Goal: Task Accomplishment & Management: Manage account settings

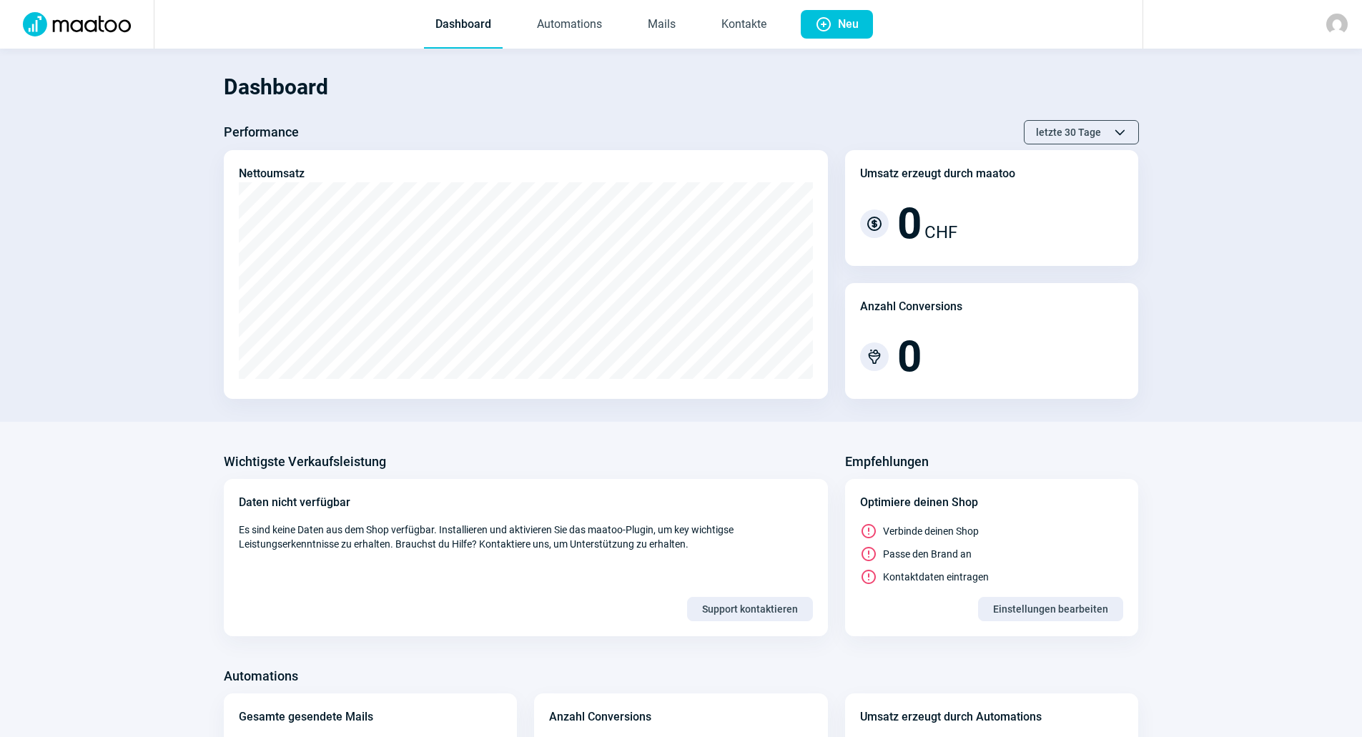
click at [694, 24] on span "Dashboard Automations Mails Kontakte" at bounding box center [601, 24] width 377 height 49
click at [683, 28] on link "Mails" at bounding box center [661, 24] width 51 height 47
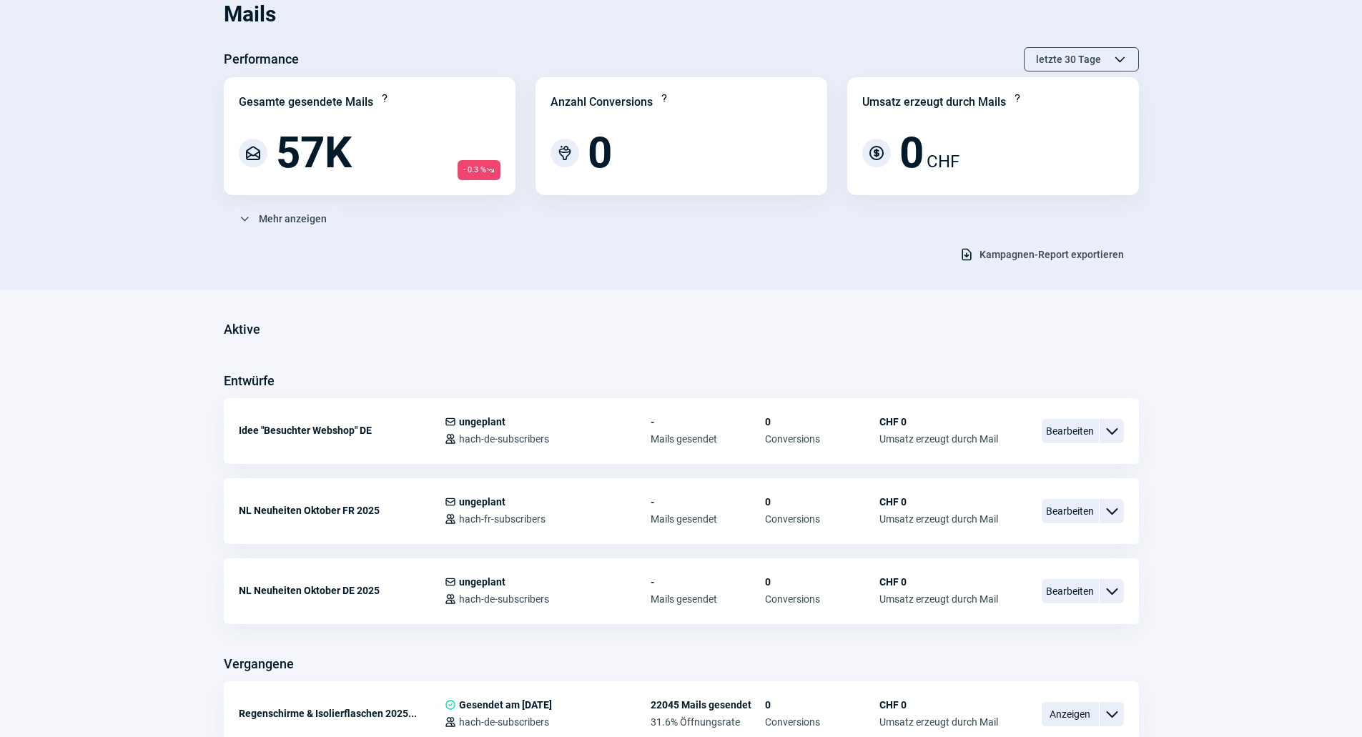
scroll to position [143, 0]
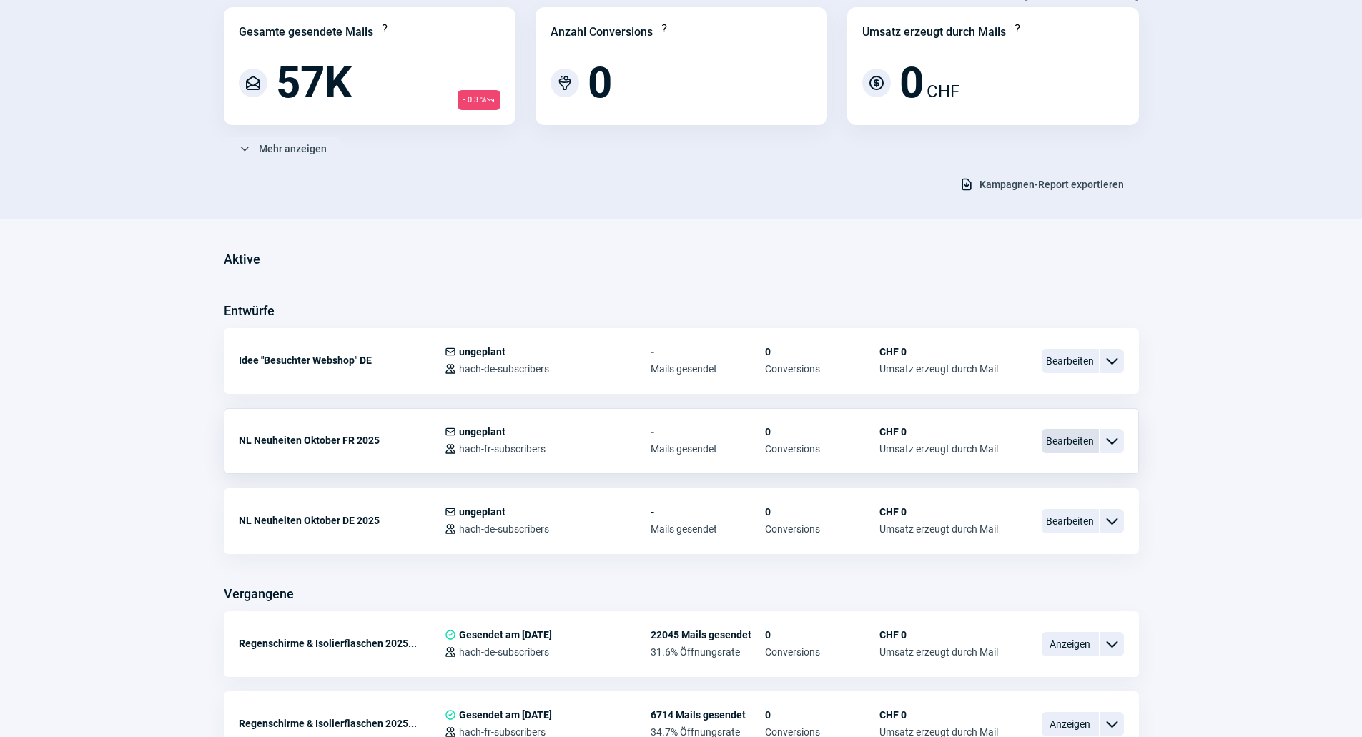
click at [1063, 442] on span "Bearbeiten" at bounding box center [1070, 441] width 57 height 24
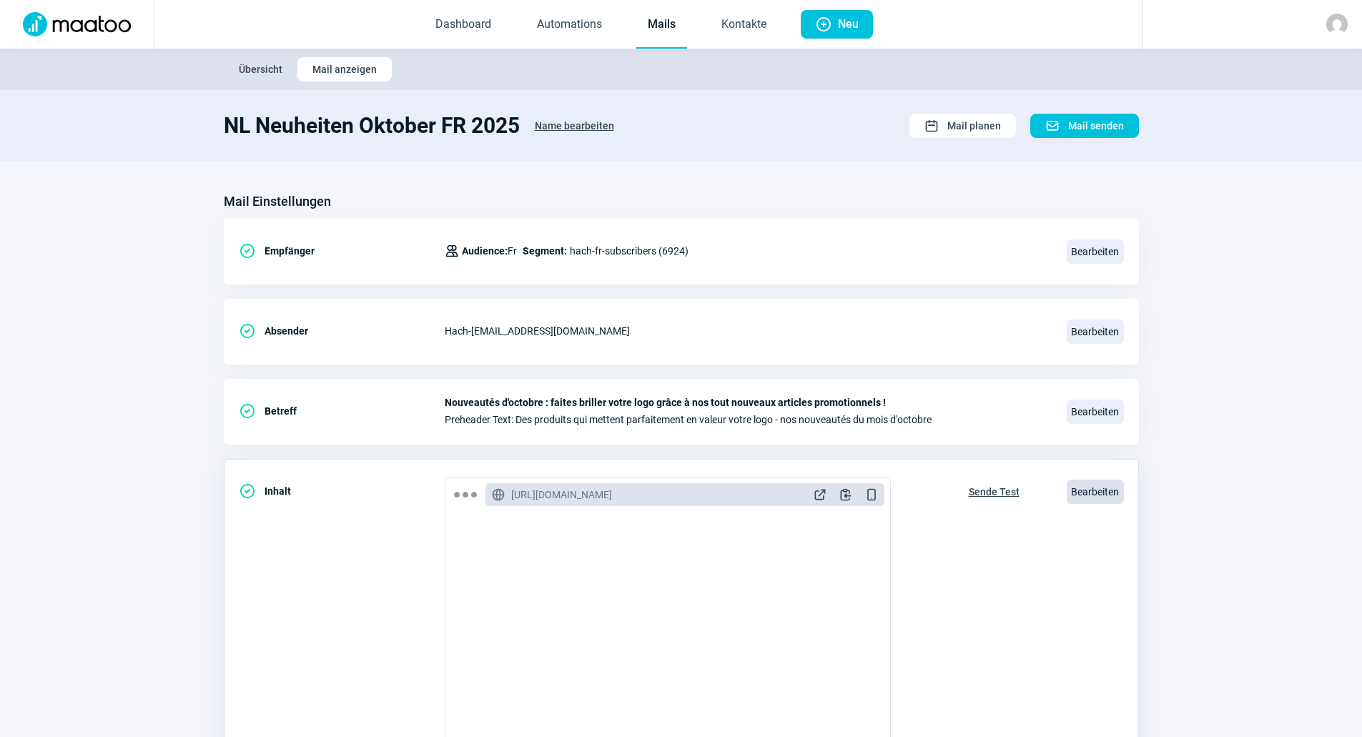
click at [1073, 493] on span "Bearbeiten" at bounding box center [1095, 492] width 57 height 24
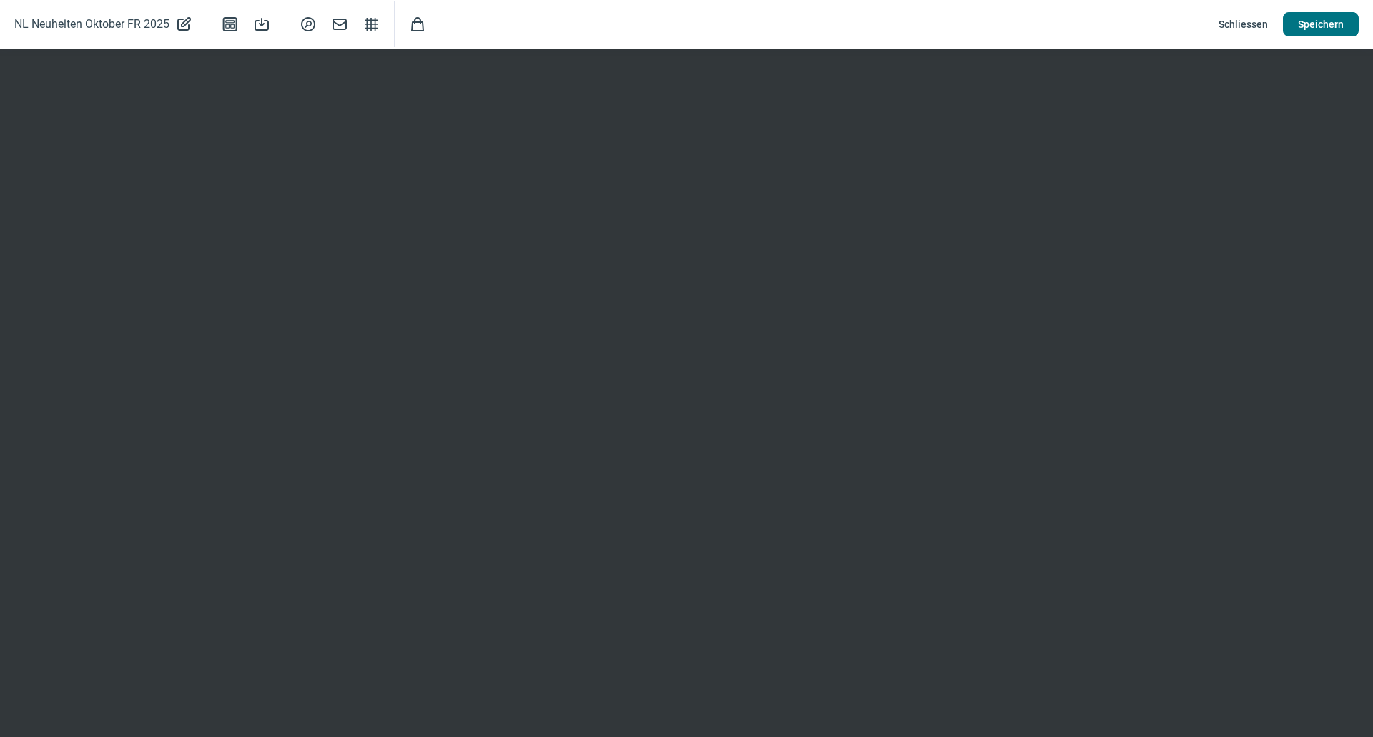
click at [1337, 21] on span "Speichern" at bounding box center [1321, 24] width 46 height 23
click at [1244, 16] on span "Schliessen" at bounding box center [1243, 24] width 49 height 23
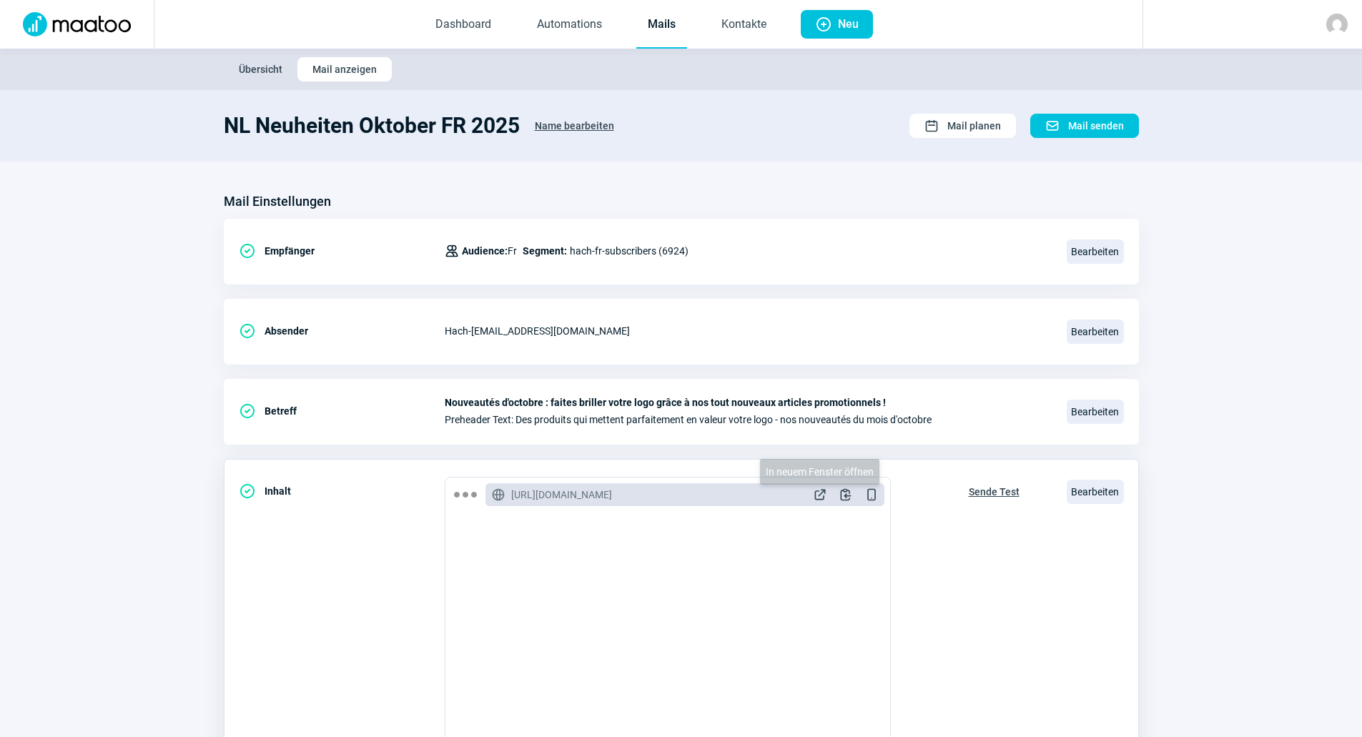
click at [827, 495] on span "ExternalLink icon" at bounding box center [820, 495] width 14 height 14
click at [1097, 496] on span "Bearbeiten" at bounding box center [1095, 492] width 57 height 24
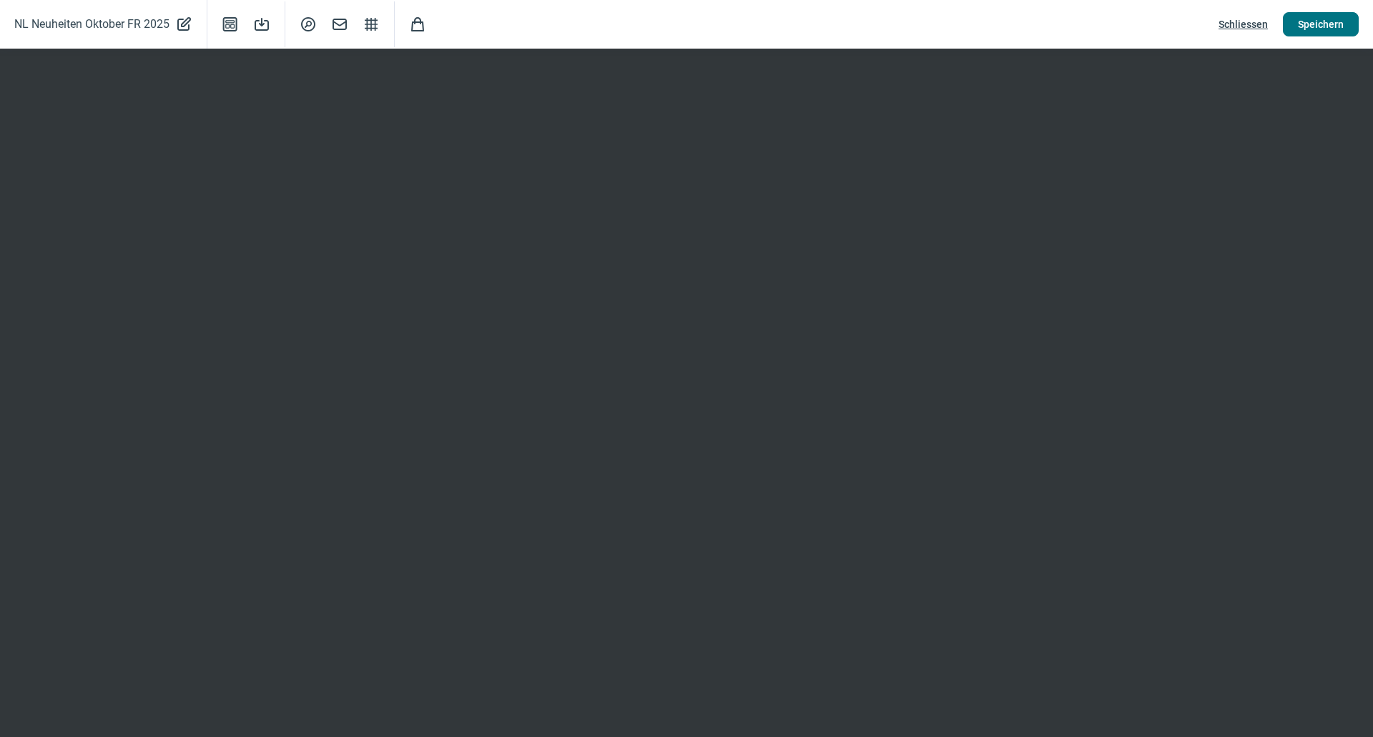
click at [1318, 23] on span "Speichern" at bounding box center [1321, 24] width 46 height 23
click at [1226, 18] on span "Schliessen" at bounding box center [1243, 24] width 49 height 23
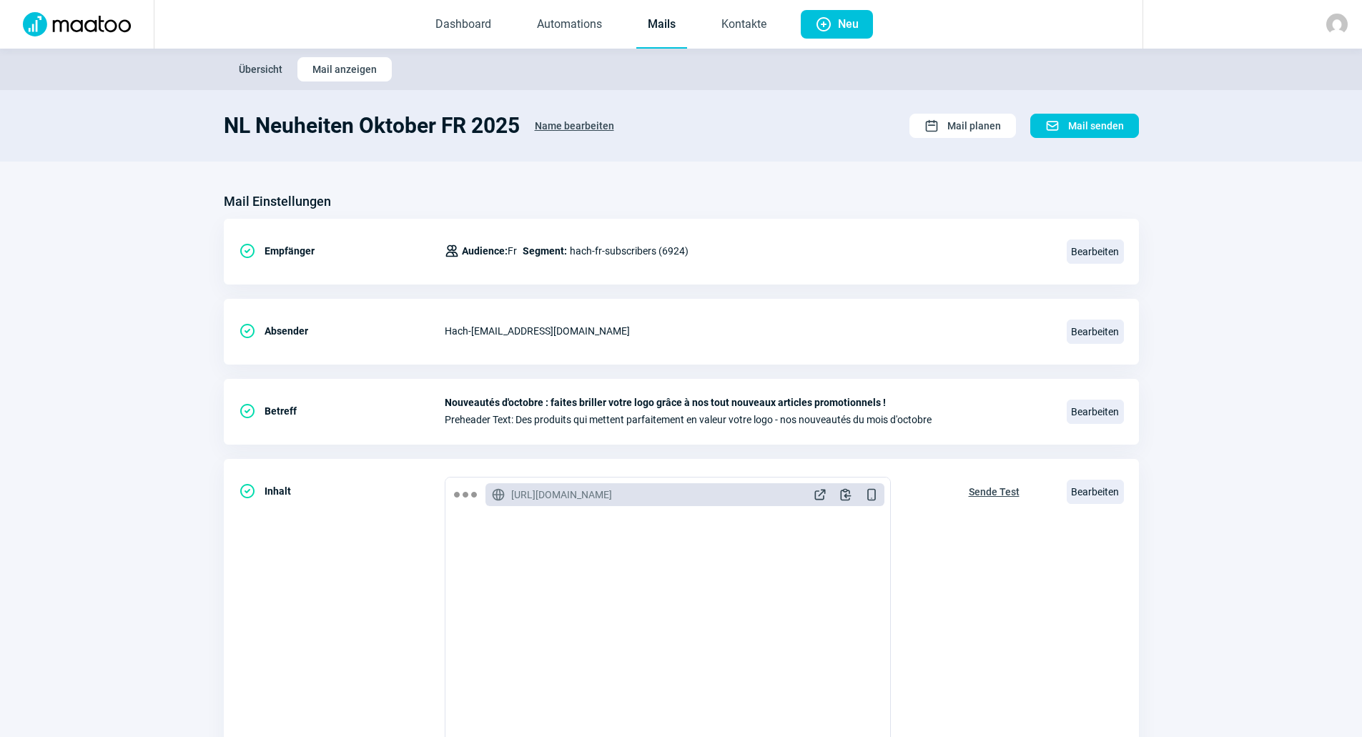
click at [674, 21] on link "Mails" at bounding box center [661, 24] width 51 height 47
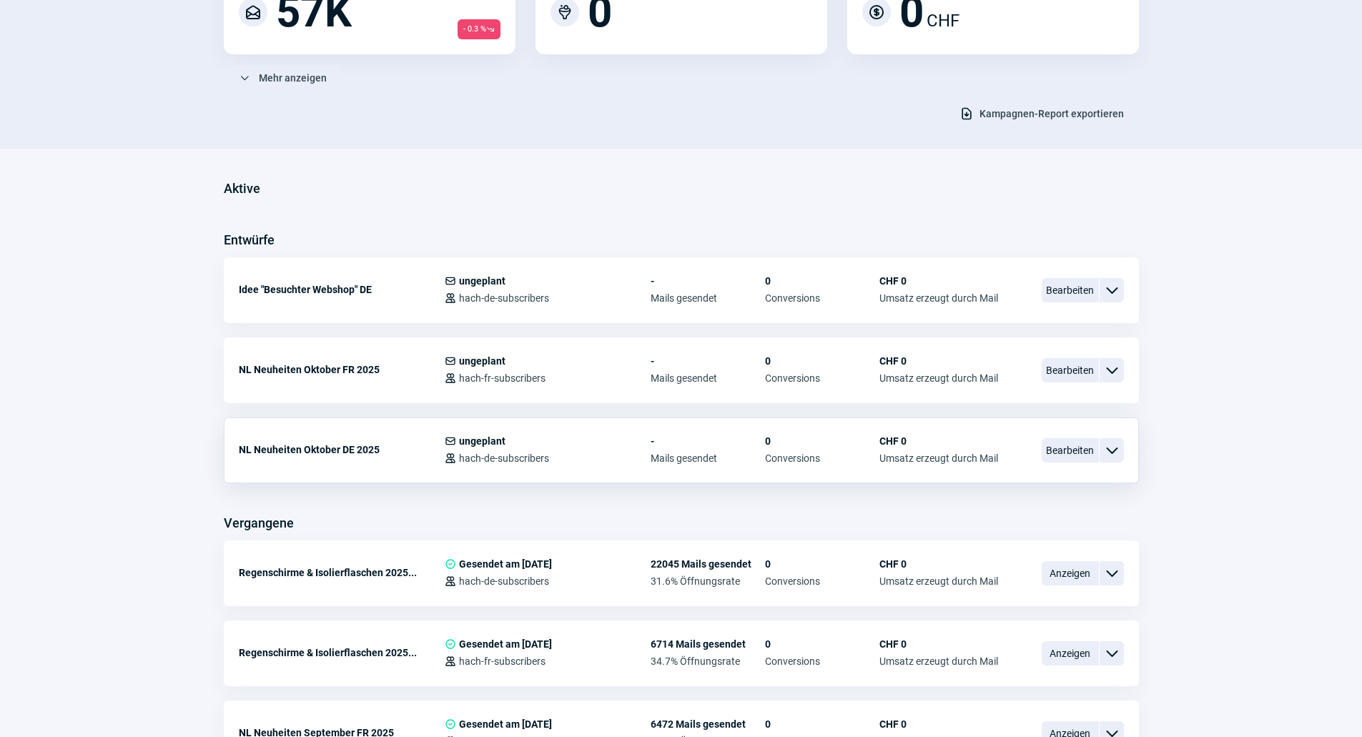
scroll to position [215, 0]
click at [1058, 463] on div "Bearbeiten ChevronDown icon" at bounding box center [1083, 450] width 82 height 30
click at [1059, 452] on span "Bearbeiten" at bounding box center [1070, 450] width 57 height 24
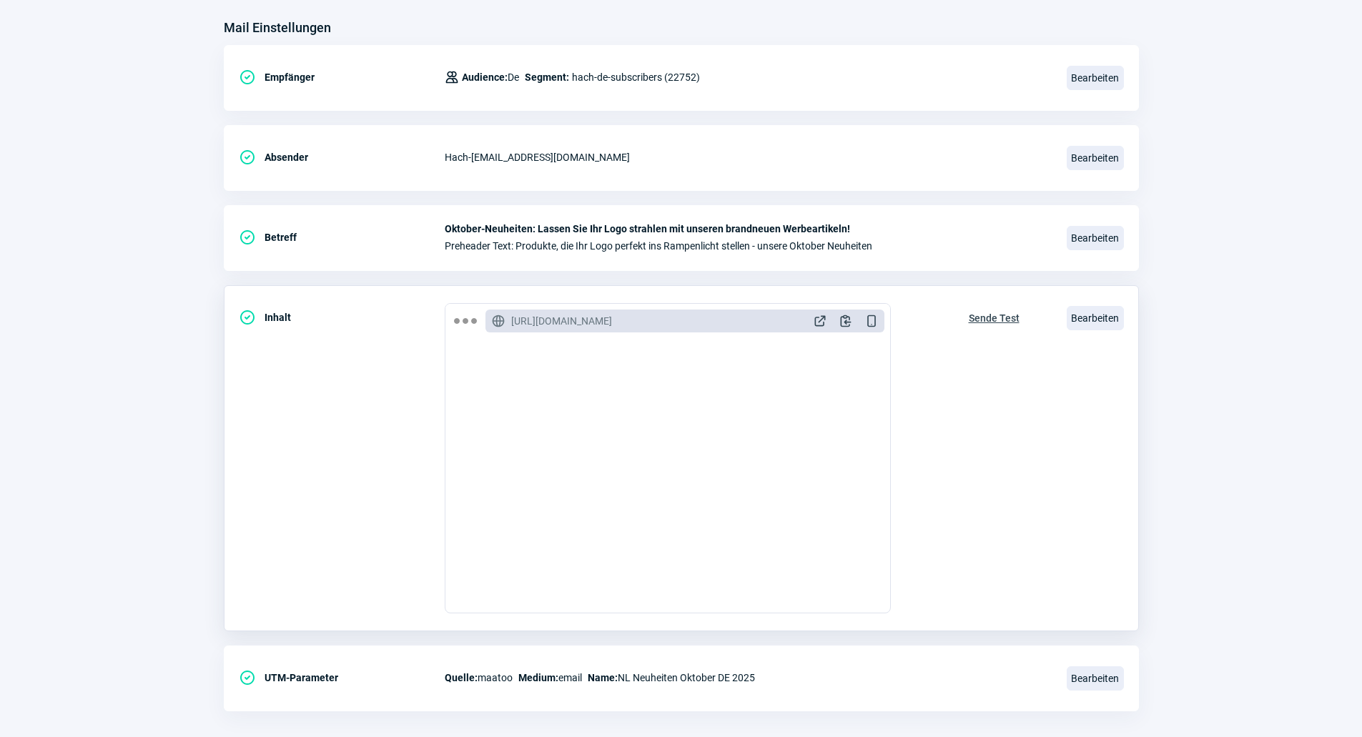
scroll to position [191, 0]
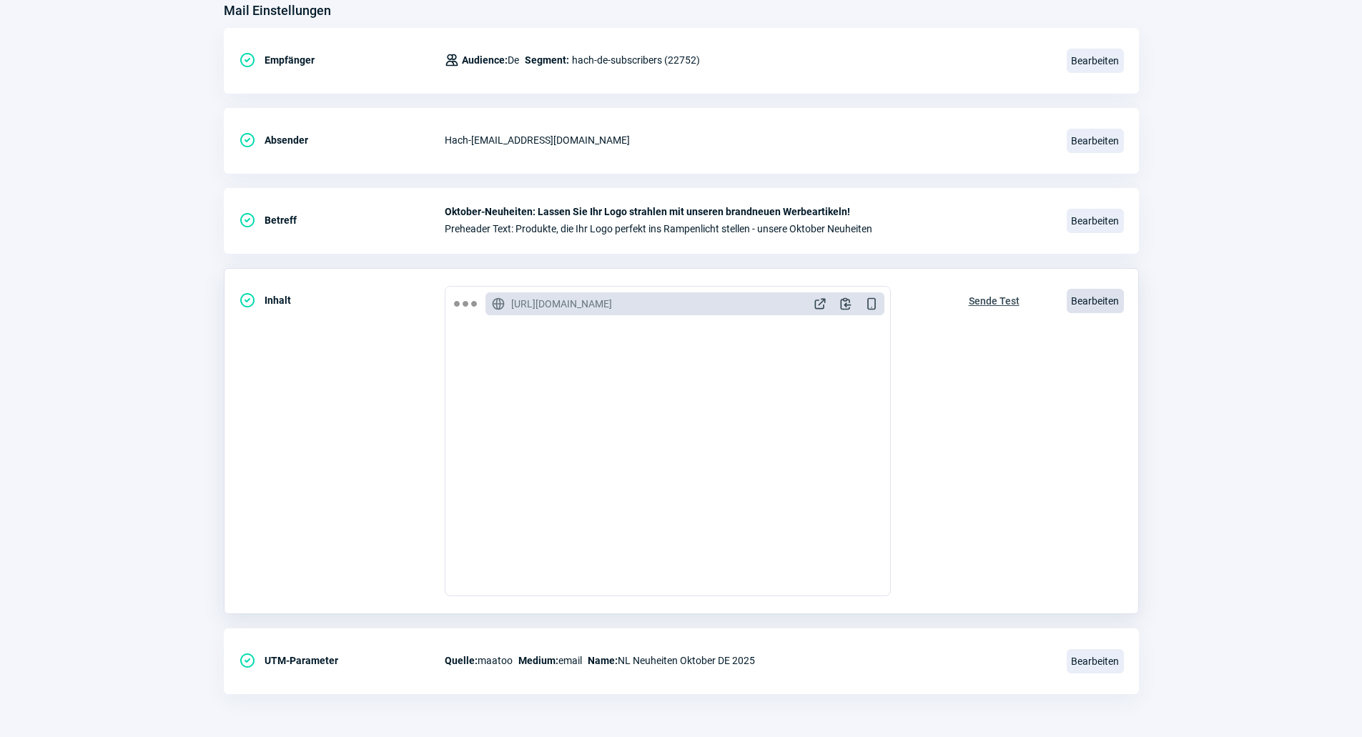
click at [1106, 302] on span "Bearbeiten" at bounding box center [1095, 301] width 57 height 24
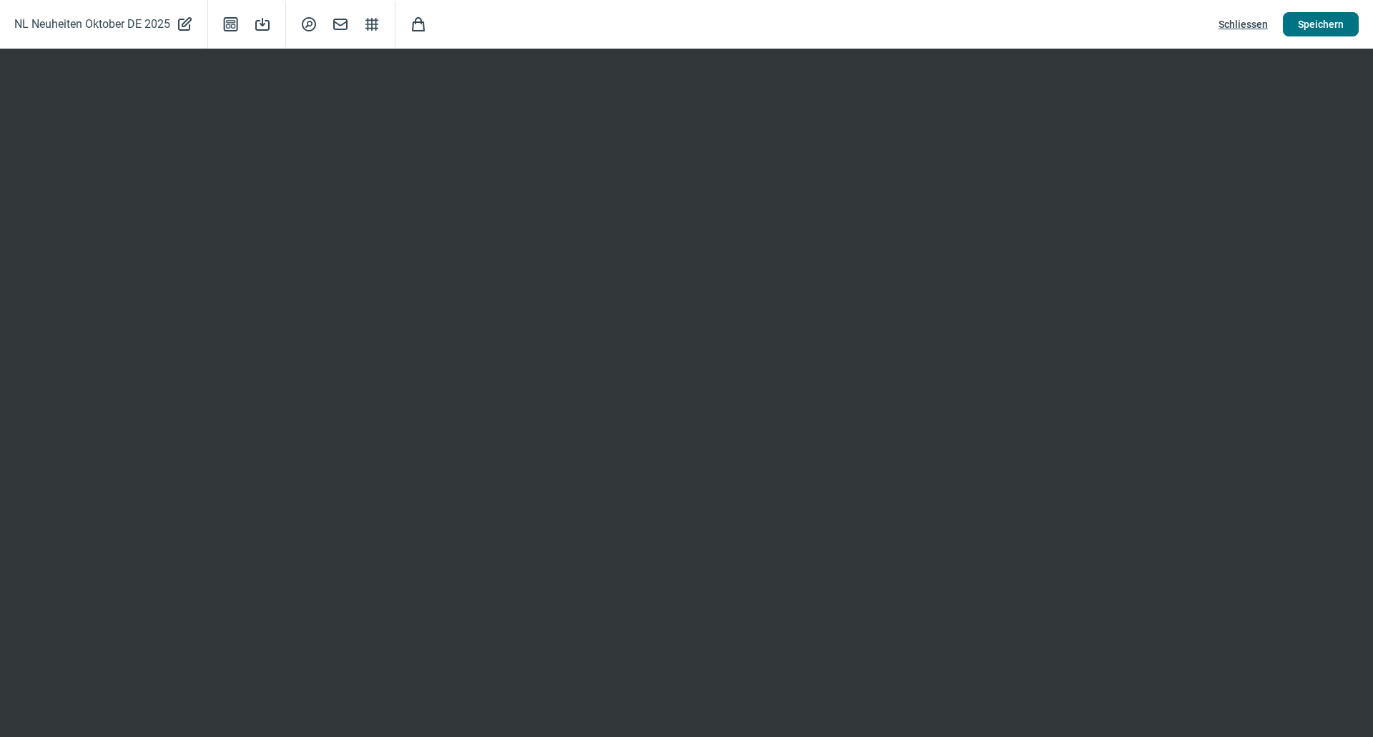
click at [1346, 26] on button "Speichern" at bounding box center [1321, 24] width 76 height 24
click at [1314, 24] on span "Speichern" at bounding box center [1321, 24] width 46 height 23
click at [1258, 28] on span "Schliessen" at bounding box center [1243, 24] width 49 height 23
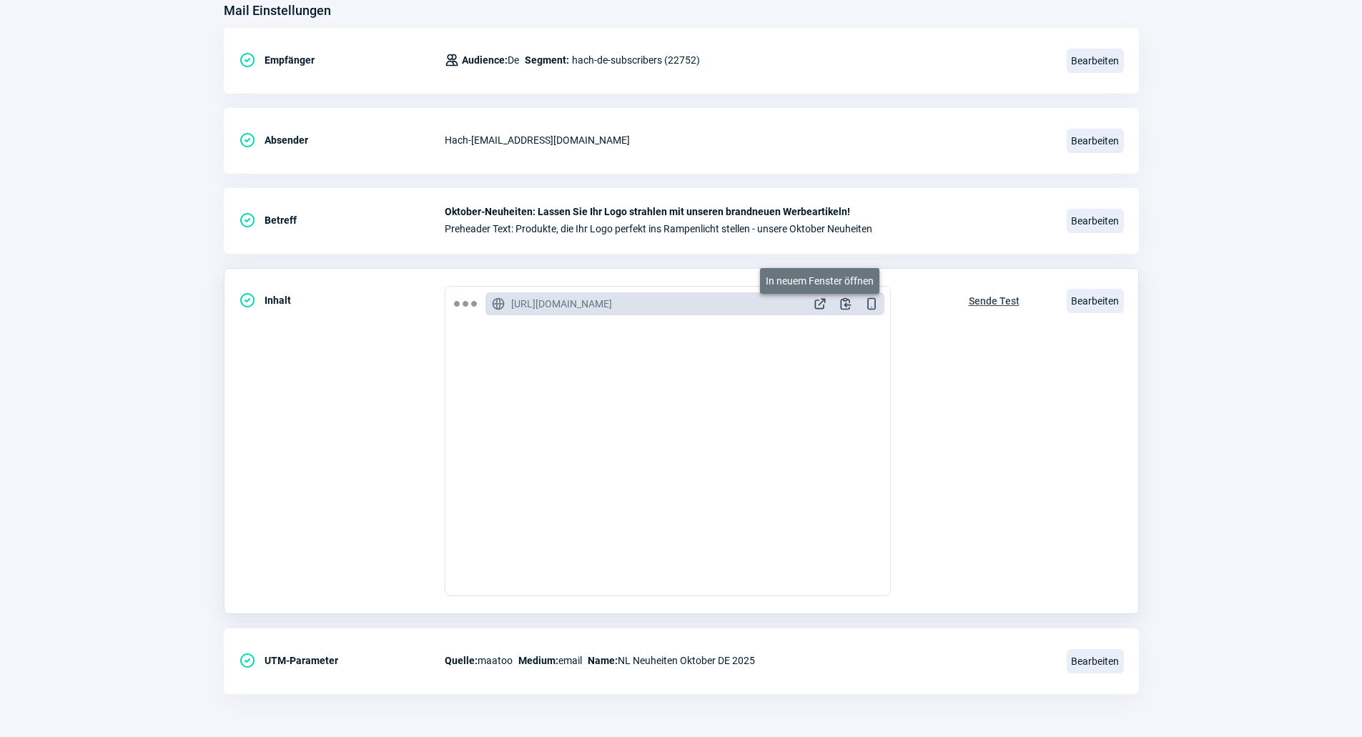
click at [821, 300] on span "ExternalLink icon" at bounding box center [820, 304] width 14 height 14
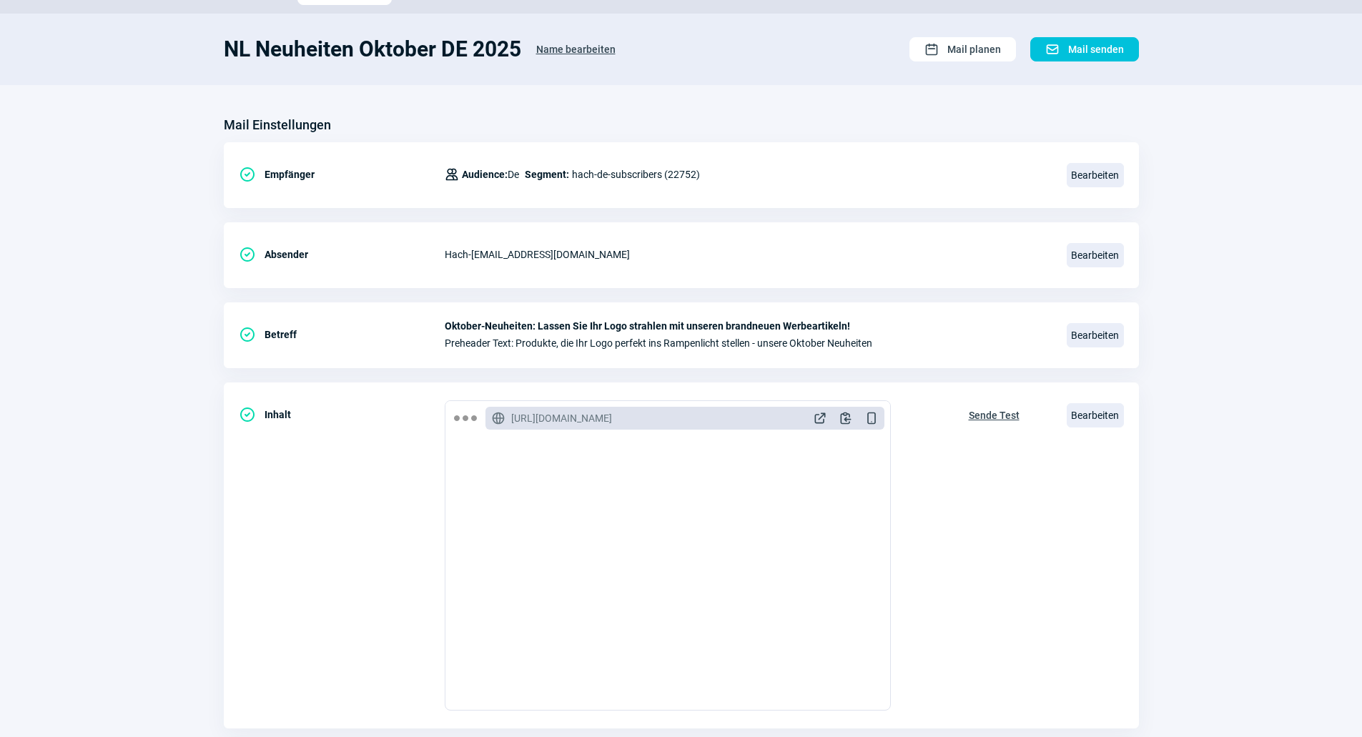
scroll to position [0, 0]
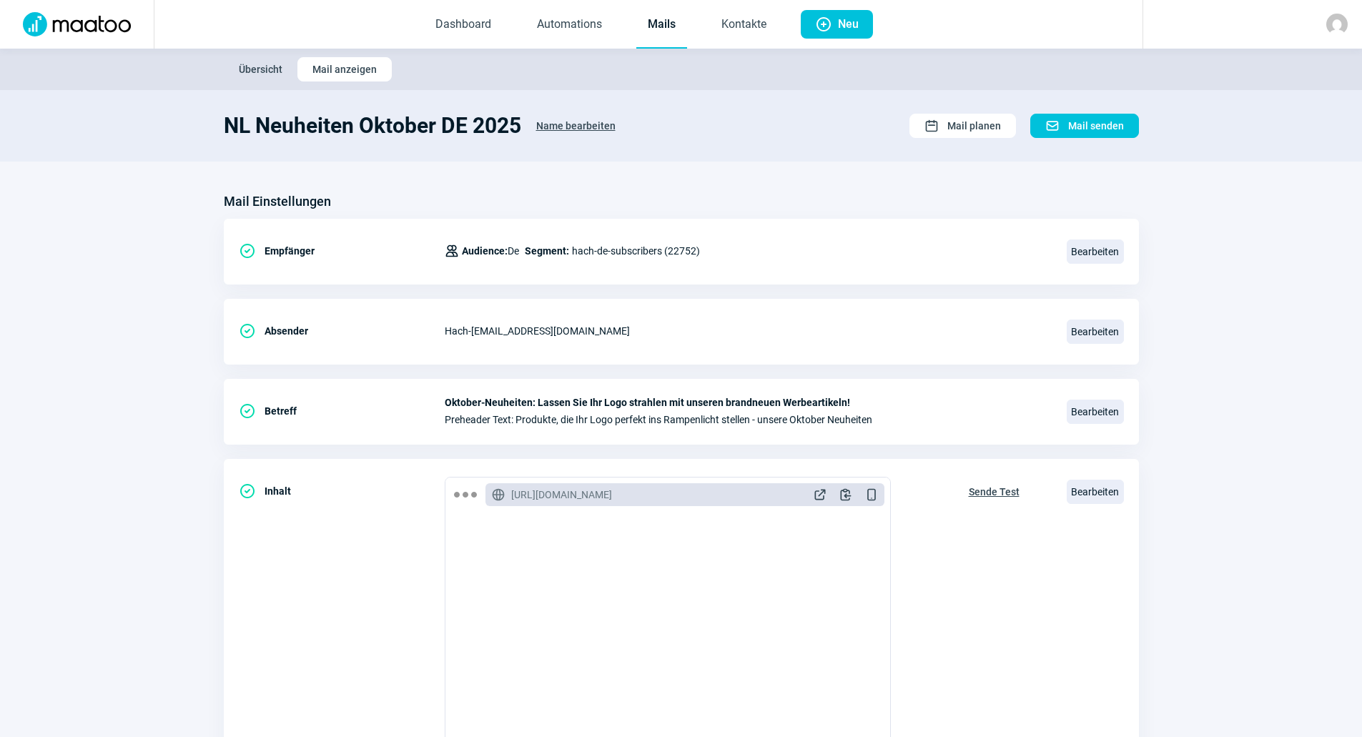
click at [682, 31] on link "Mails" at bounding box center [661, 24] width 51 height 47
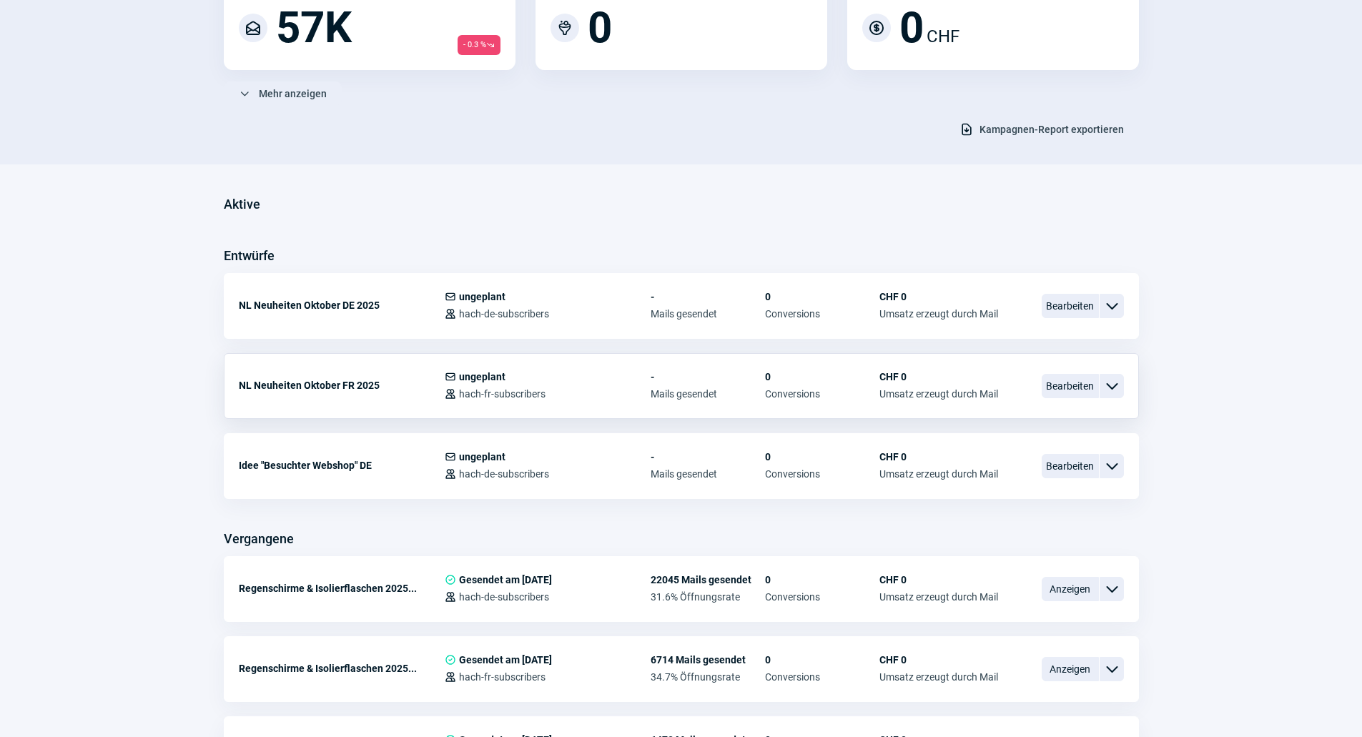
scroll to position [215, 0]
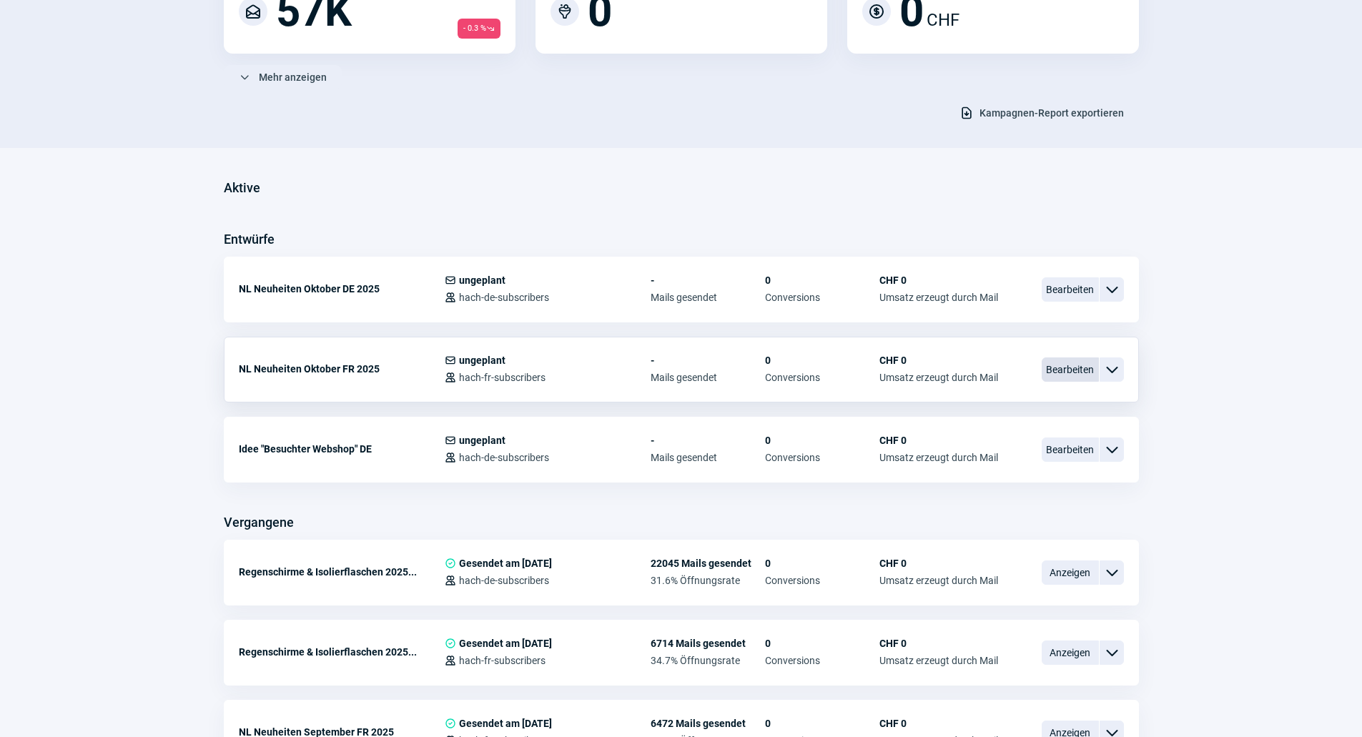
click at [1057, 373] on span "Bearbeiten" at bounding box center [1070, 370] width 57 height 24
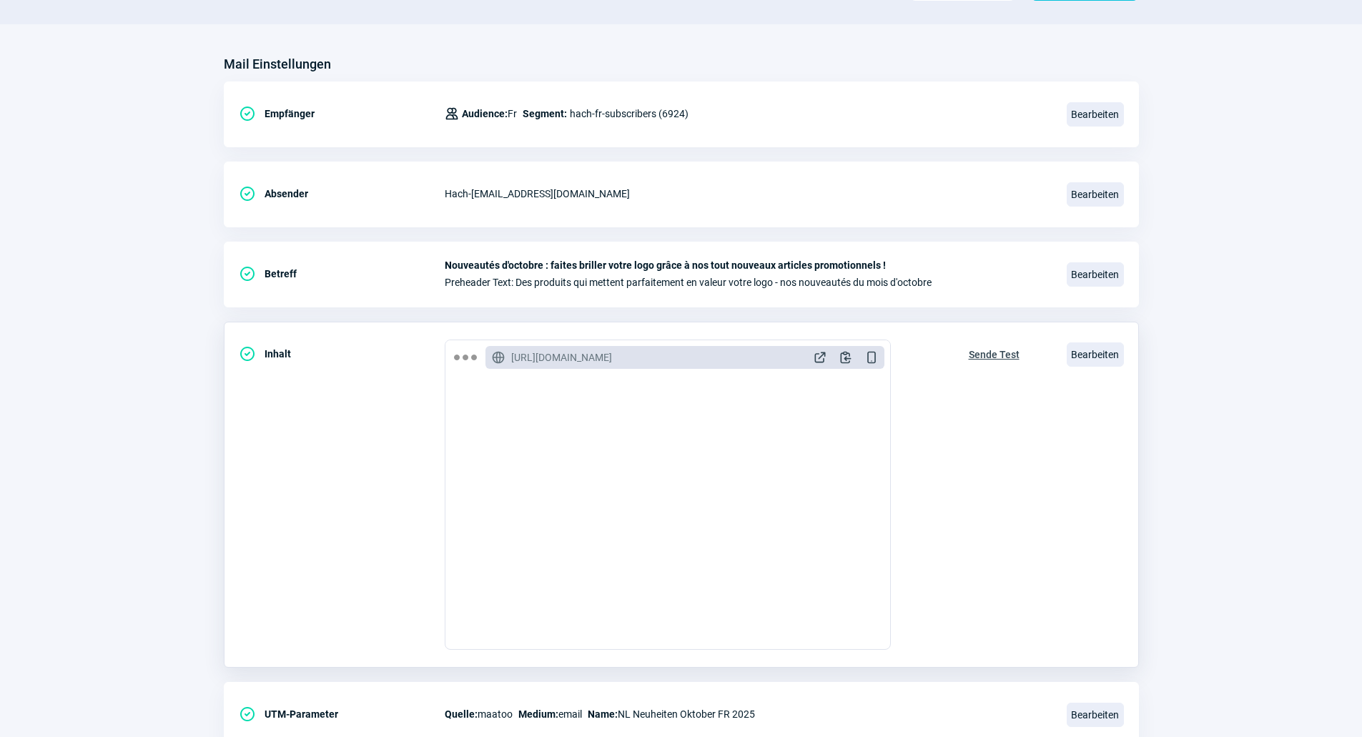
scroll to position [143, 0]
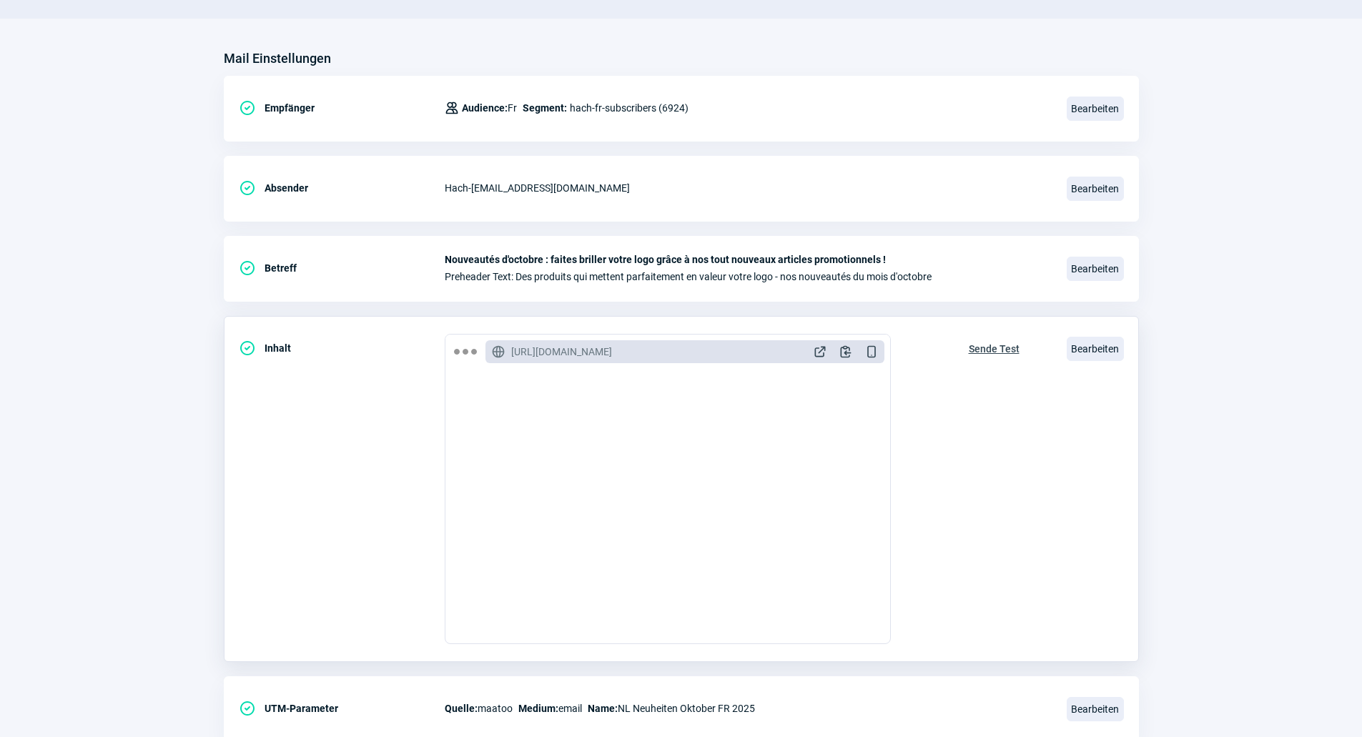
click at [993, 346] on span "Sende Test" at bounding box center [994, 349] width 51 height 23
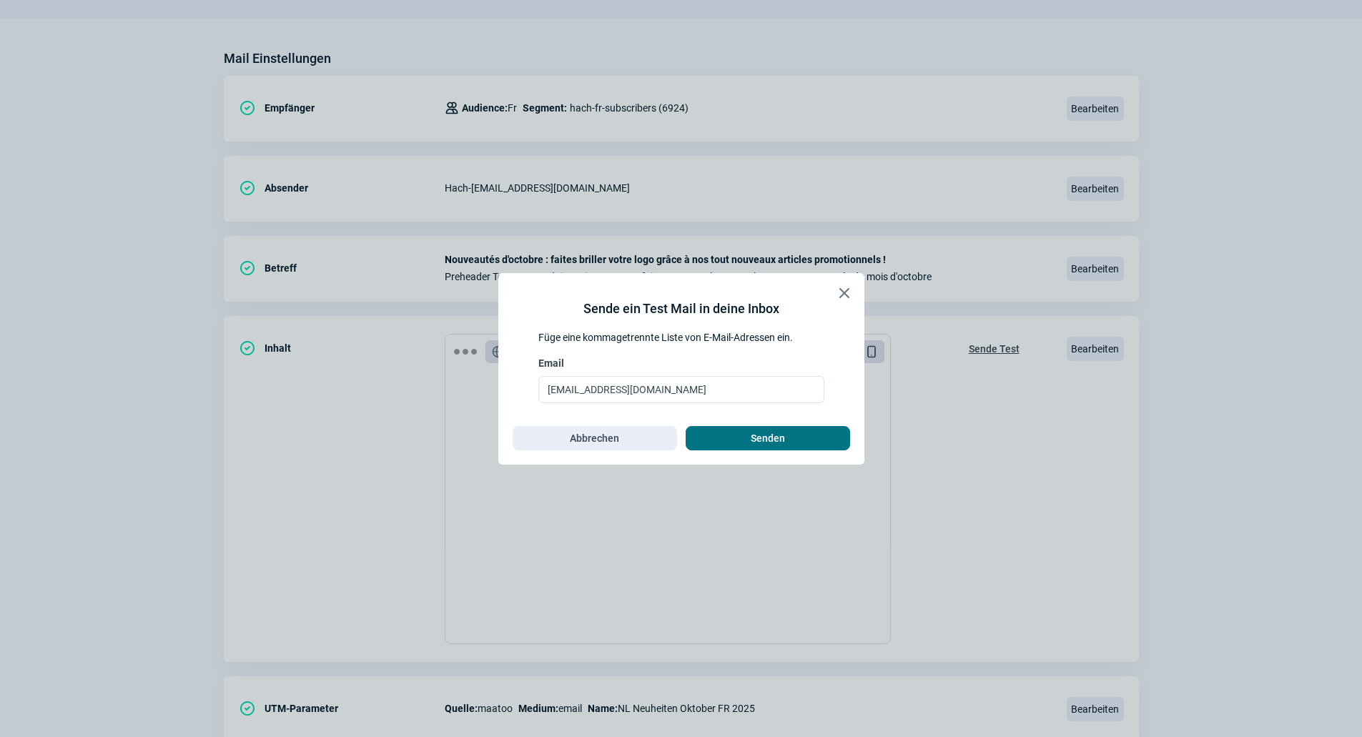
click at [767, 443] on span "Senden" at bounding box center [768, 438] width 34 height 23
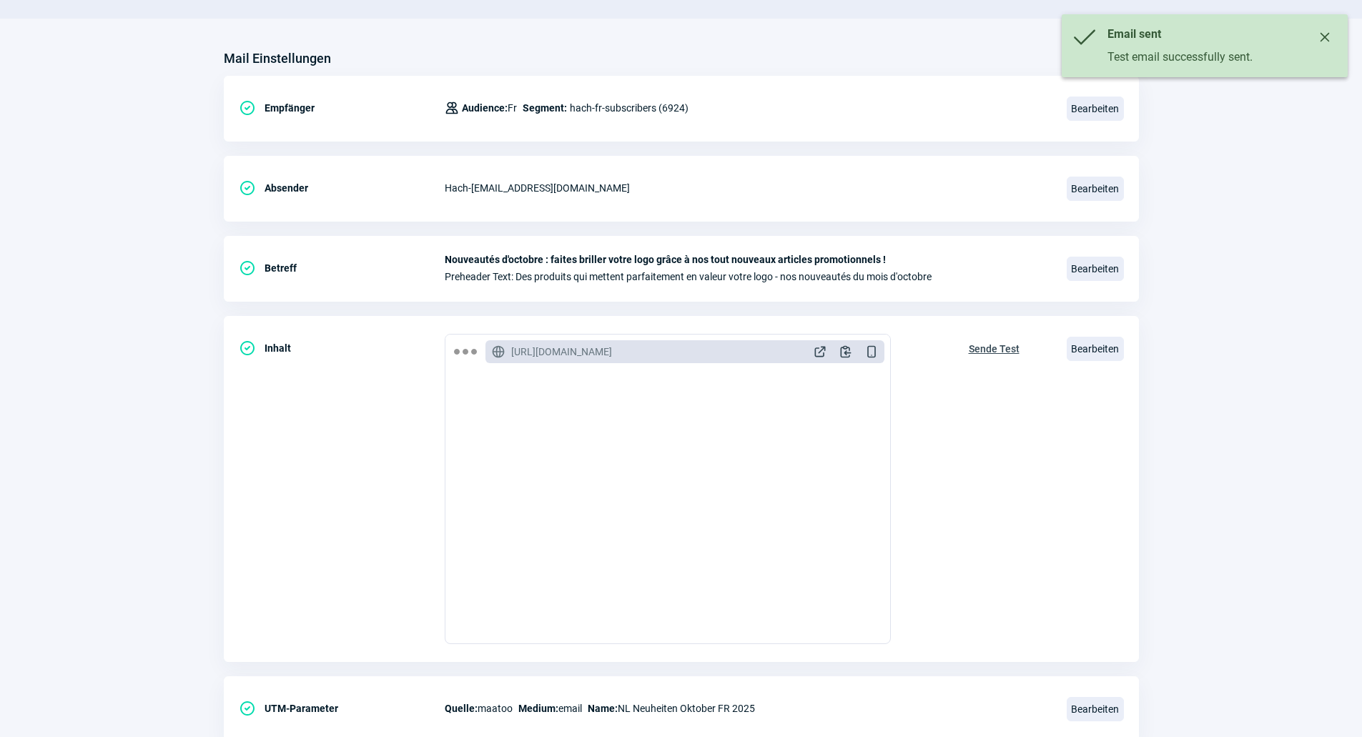
scroll to position [0, 0]
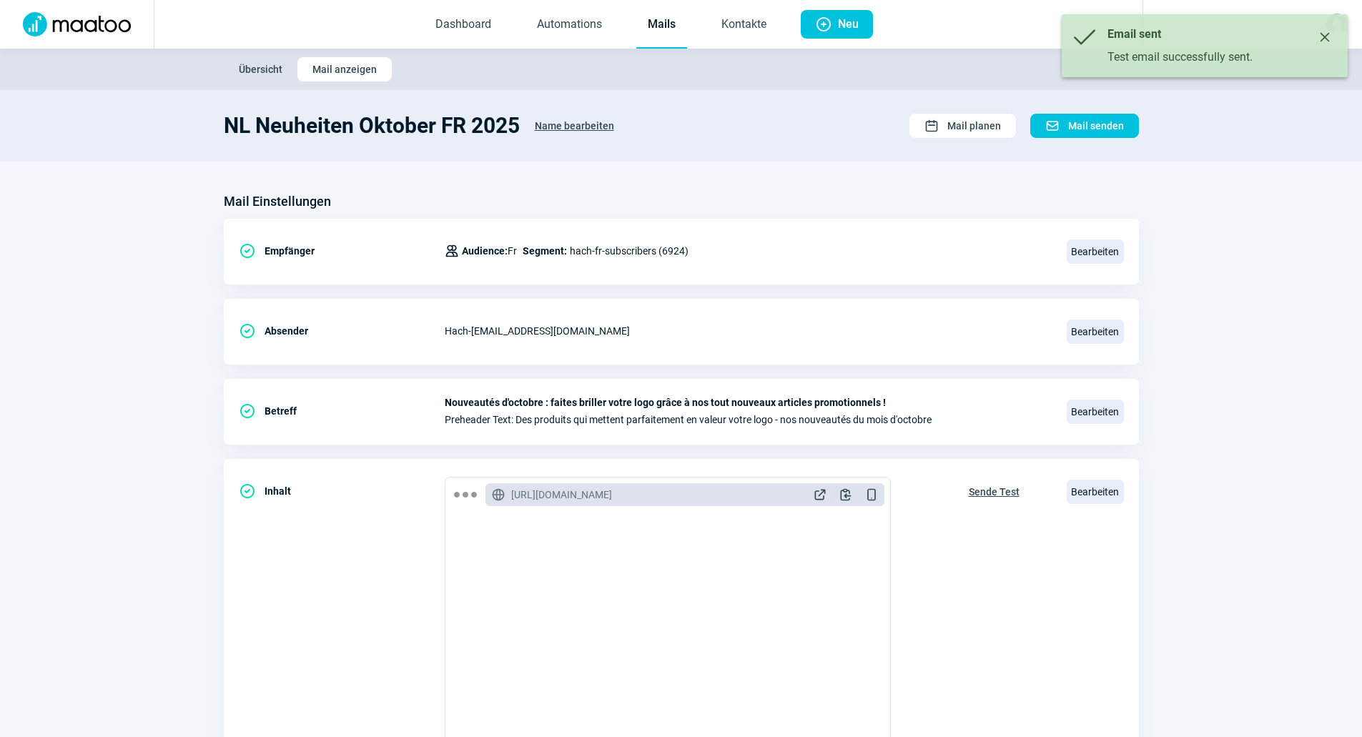
click at [672, 34] on link "Mails" at bounding box center [661, 24] width 51 height 47
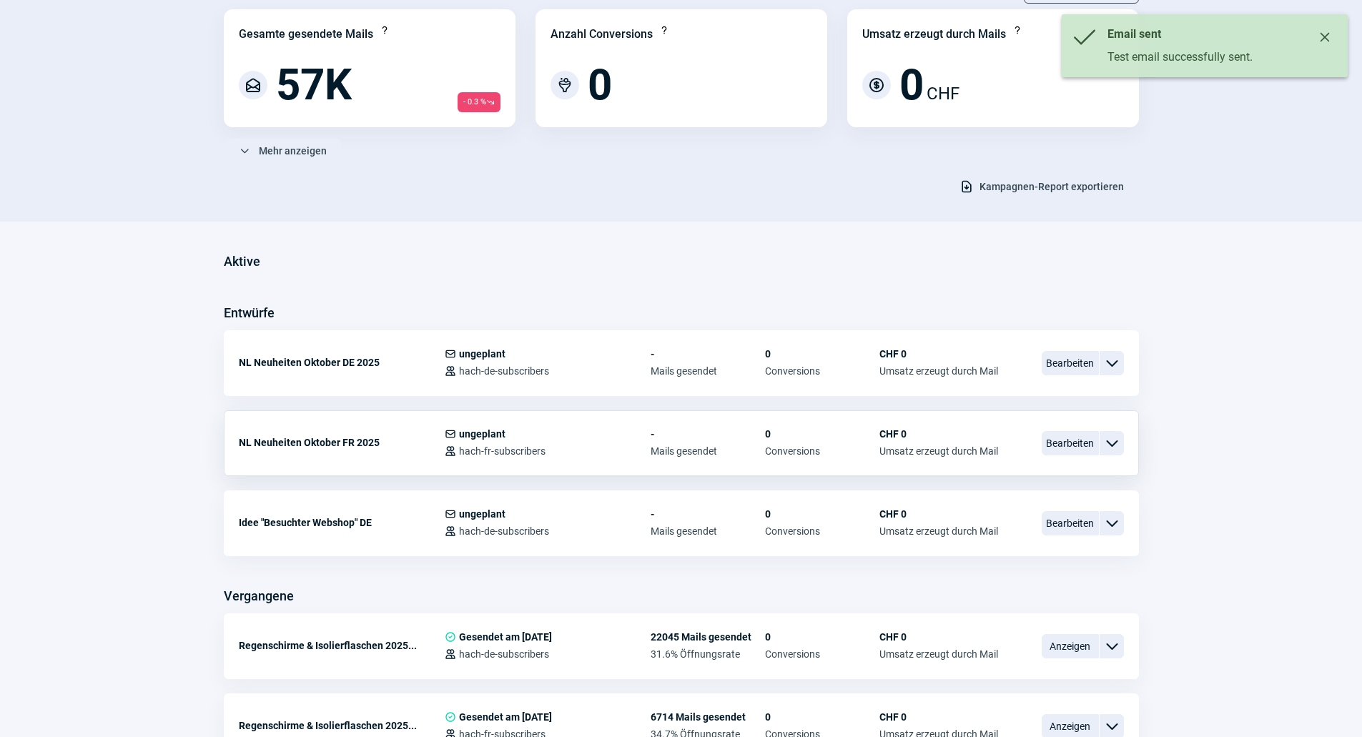
scroll to position [143, 0]
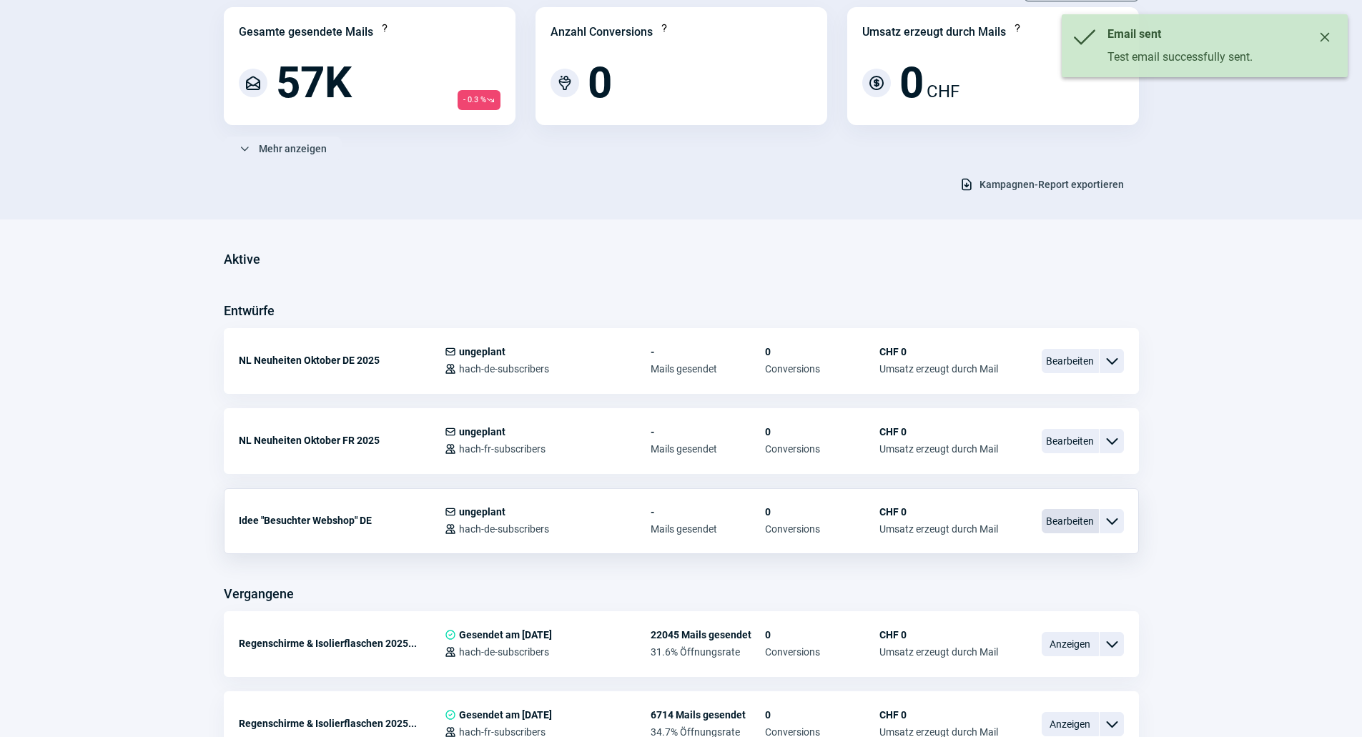
click at [1071, 524] on span "Bearbeiten" at bounding box center [1070, 521] width 57 height 24
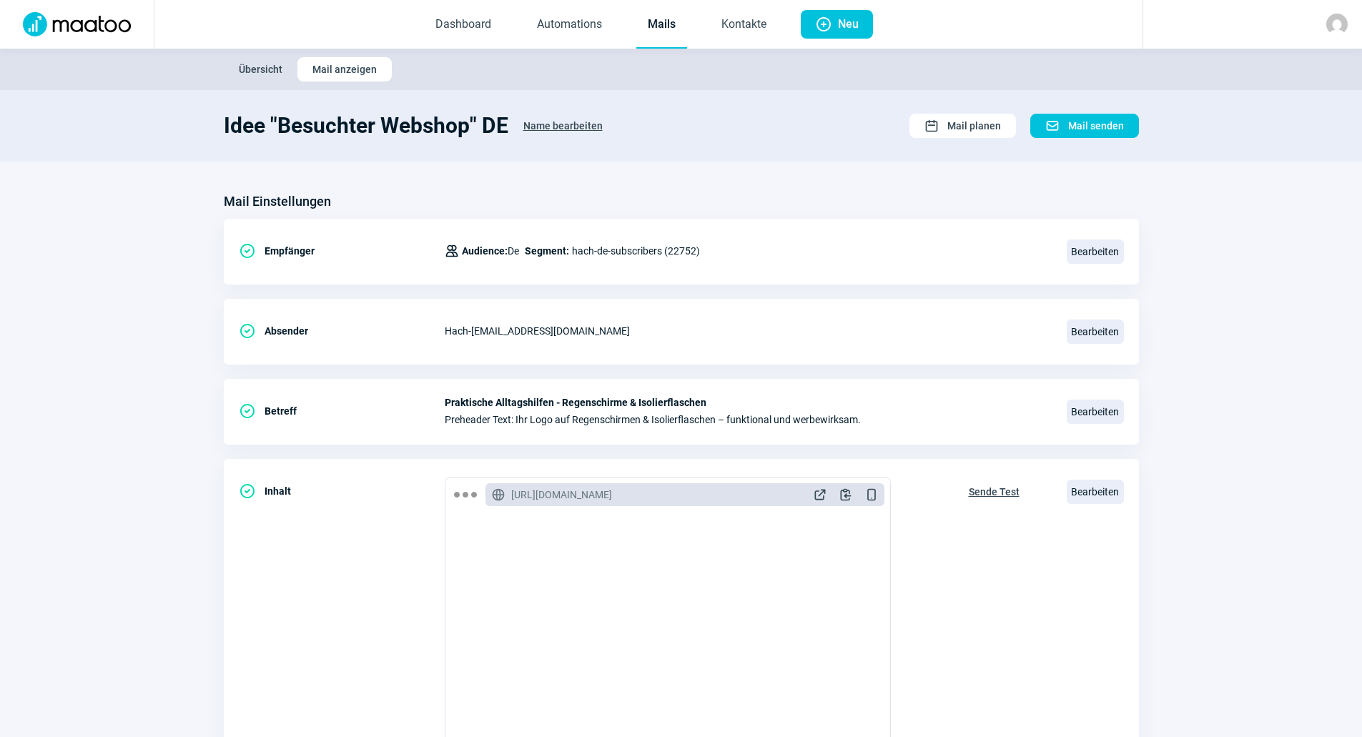
click at [669, 28] on link "Mails" at bounding box center [661, 24] width 51 height 47
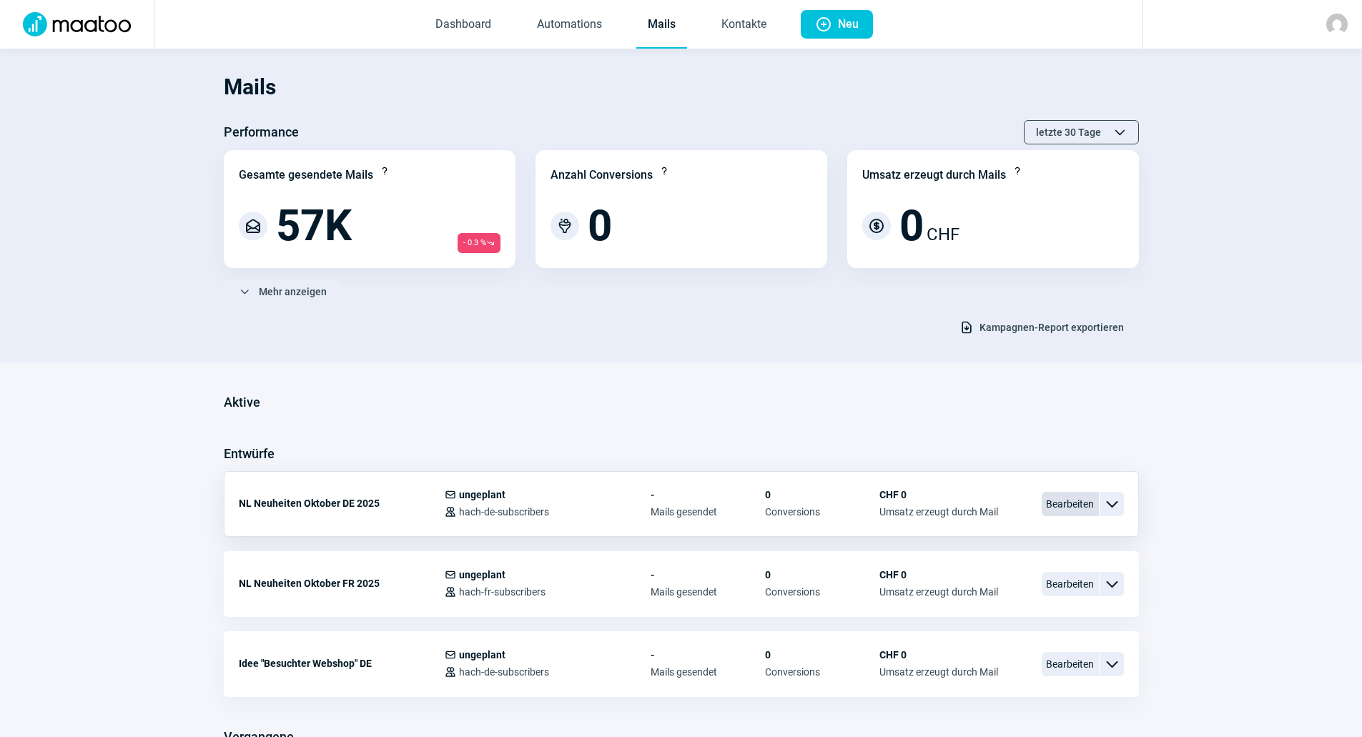
click at [1055, 503] on span "Bearbeiten" at bounding box center [1070, 504] width 57 height 24
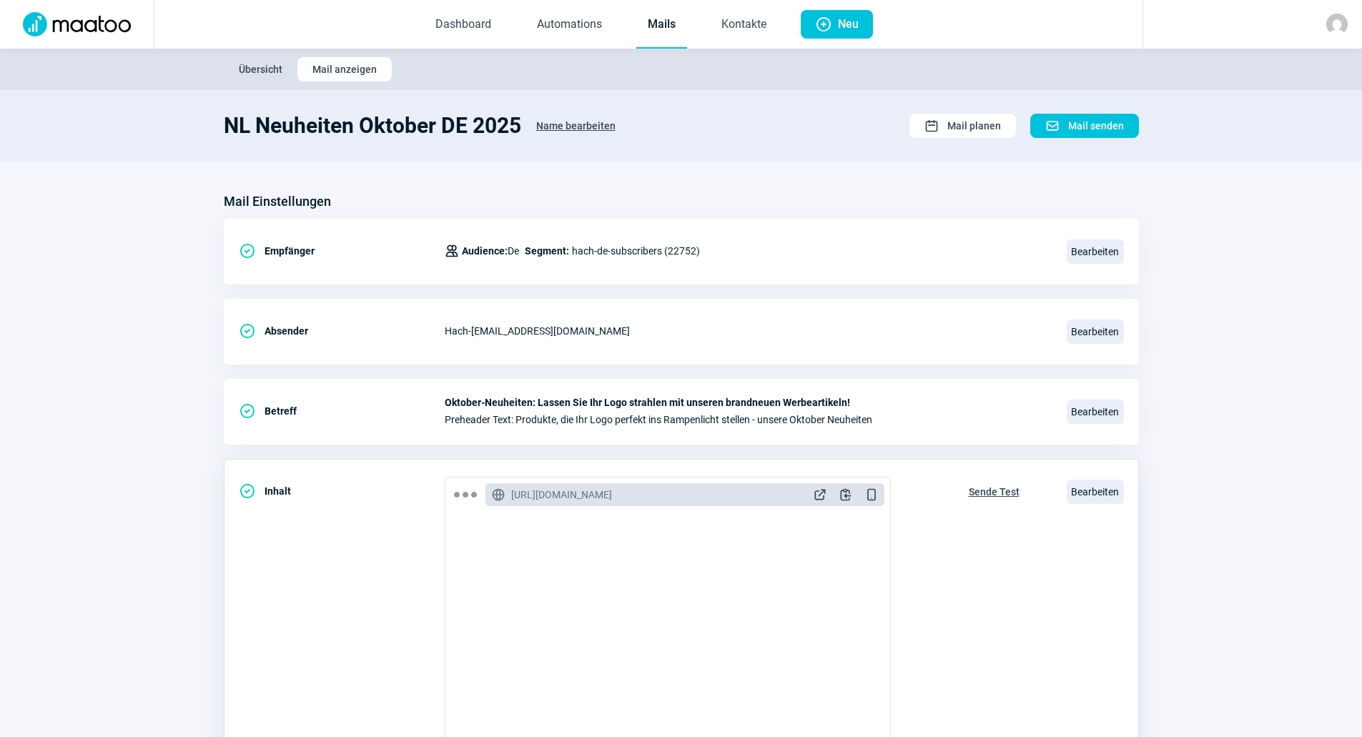
click at [988, 486] on span "Sende Test" at bounding box center [994, 492] width 51 height 23
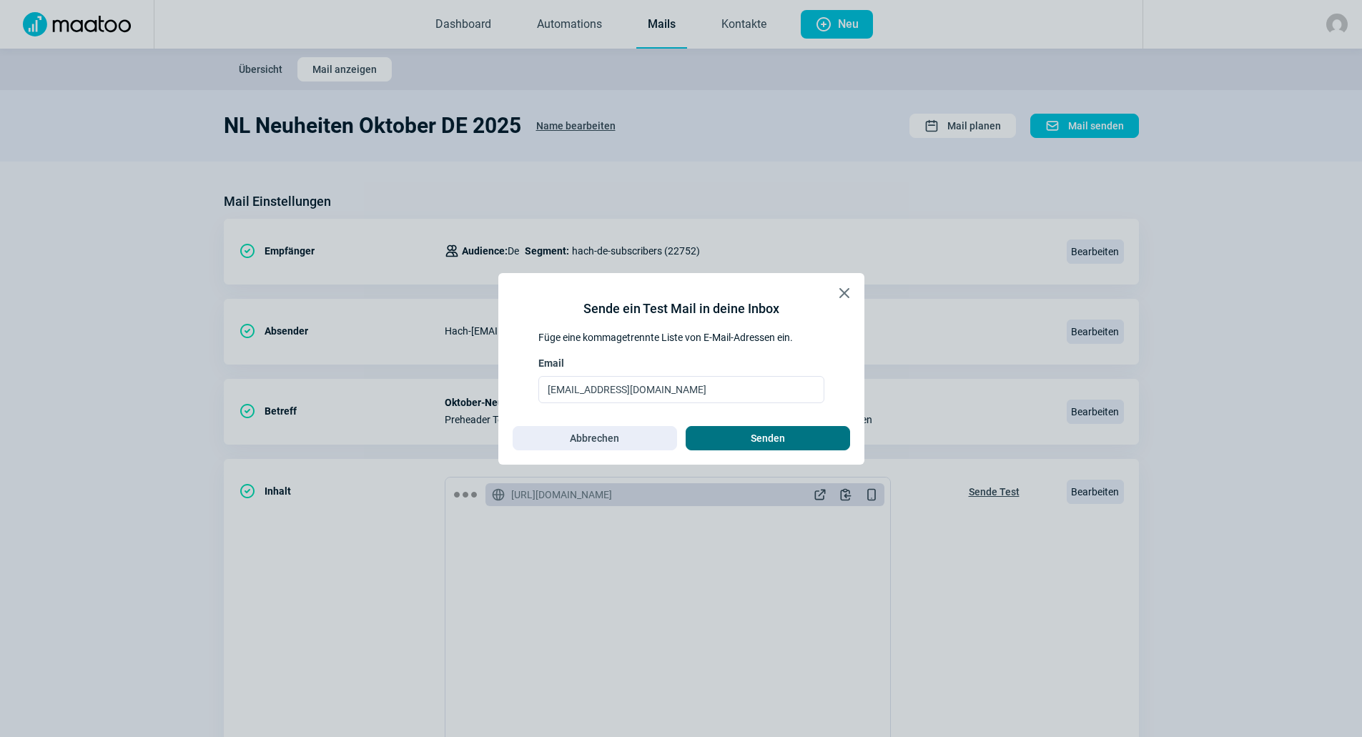
click at [797, 440] on span "Senden" at bounding box center [768, 438] width 134 height 23
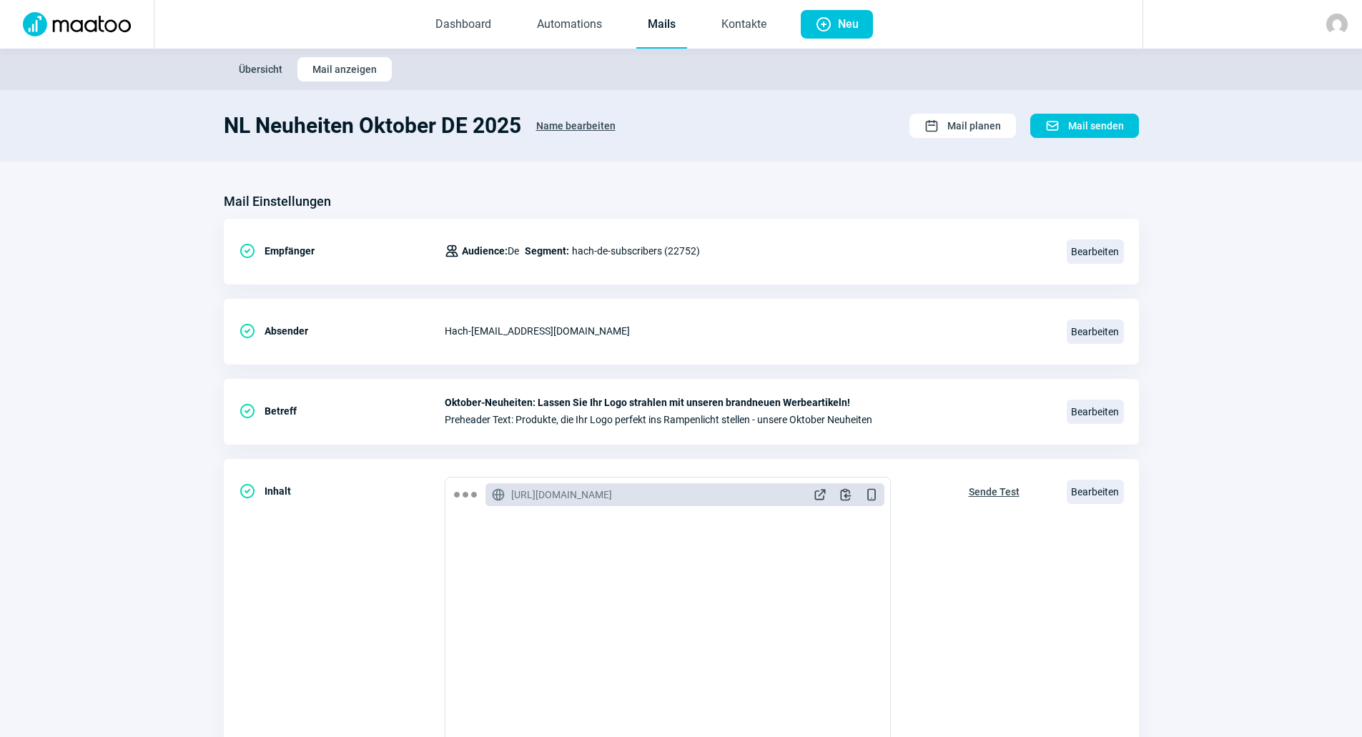
click at [654, 32] on link "Mails" at bounding box center [661, 24] width 51 height 47
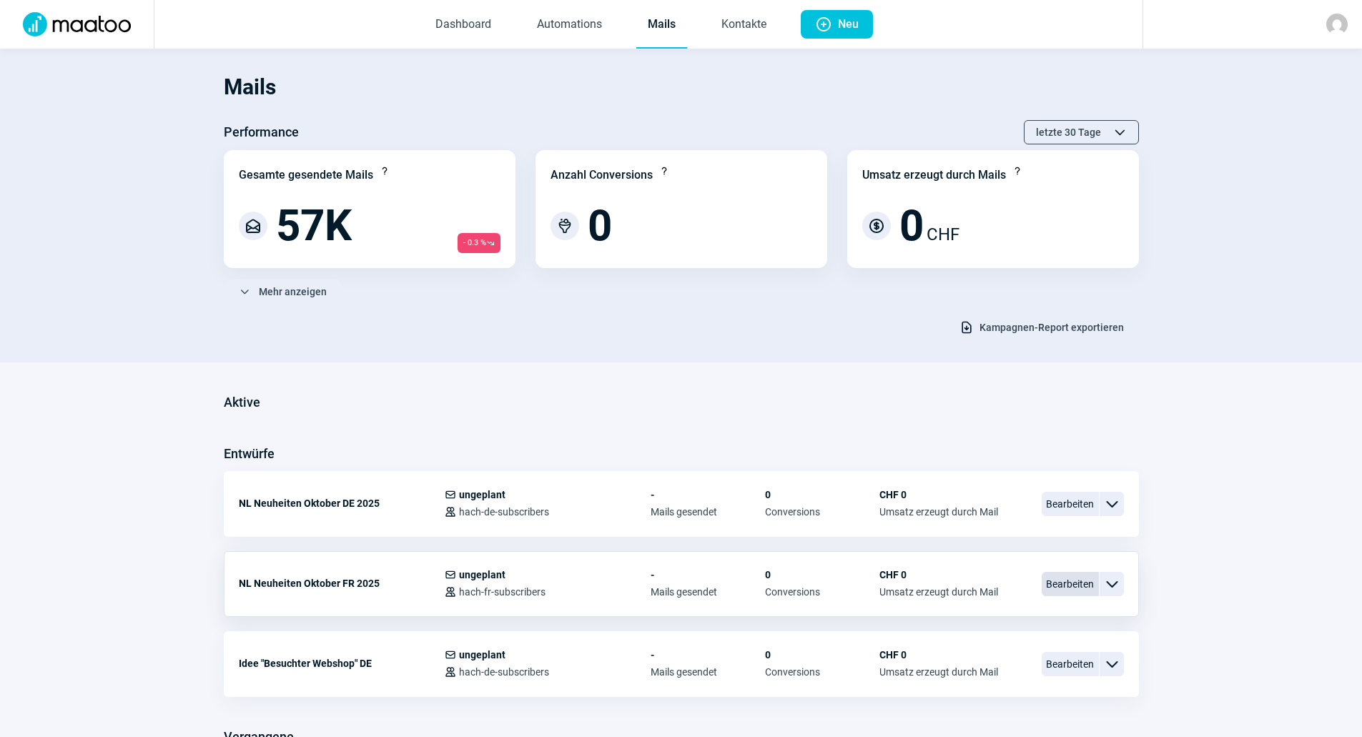
click at [1064, 572] on span "Bearbeiten" at bounding box center [1070, 584] width 57 height 24
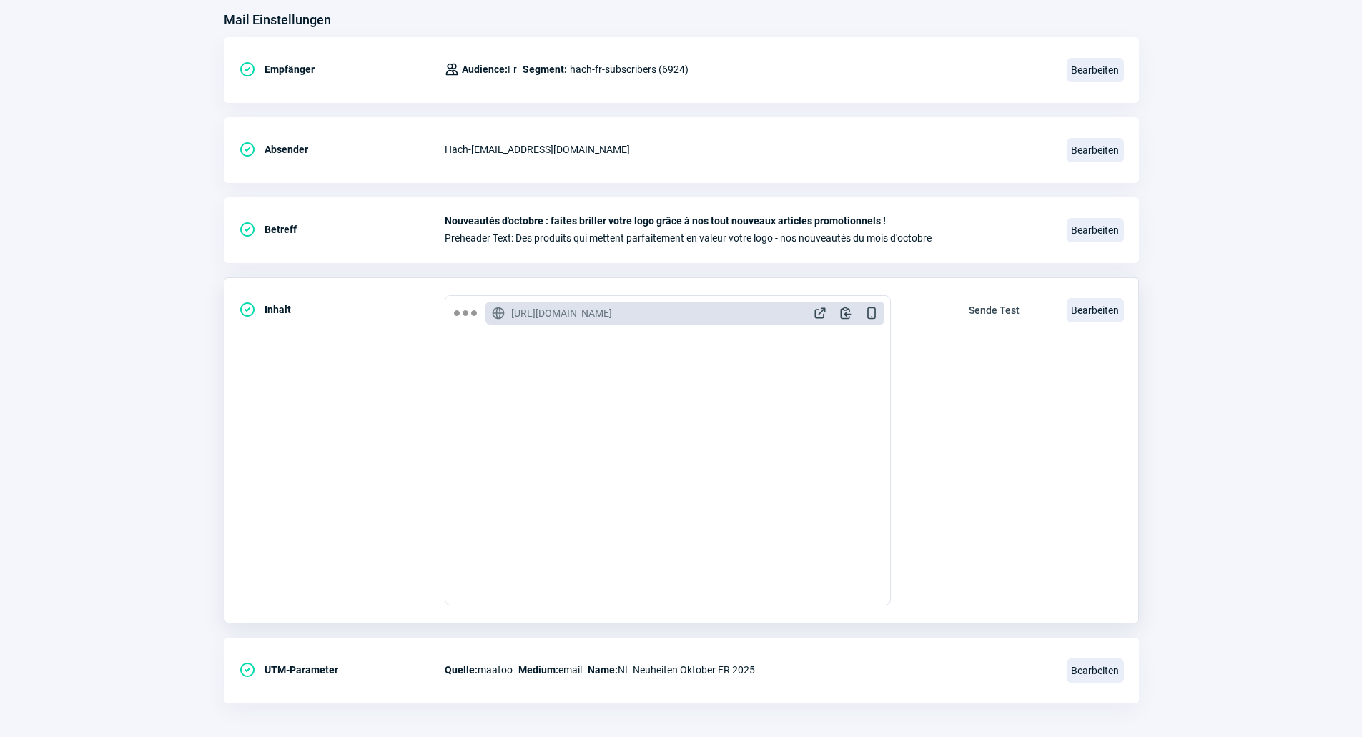
scroll to position [191, 0]
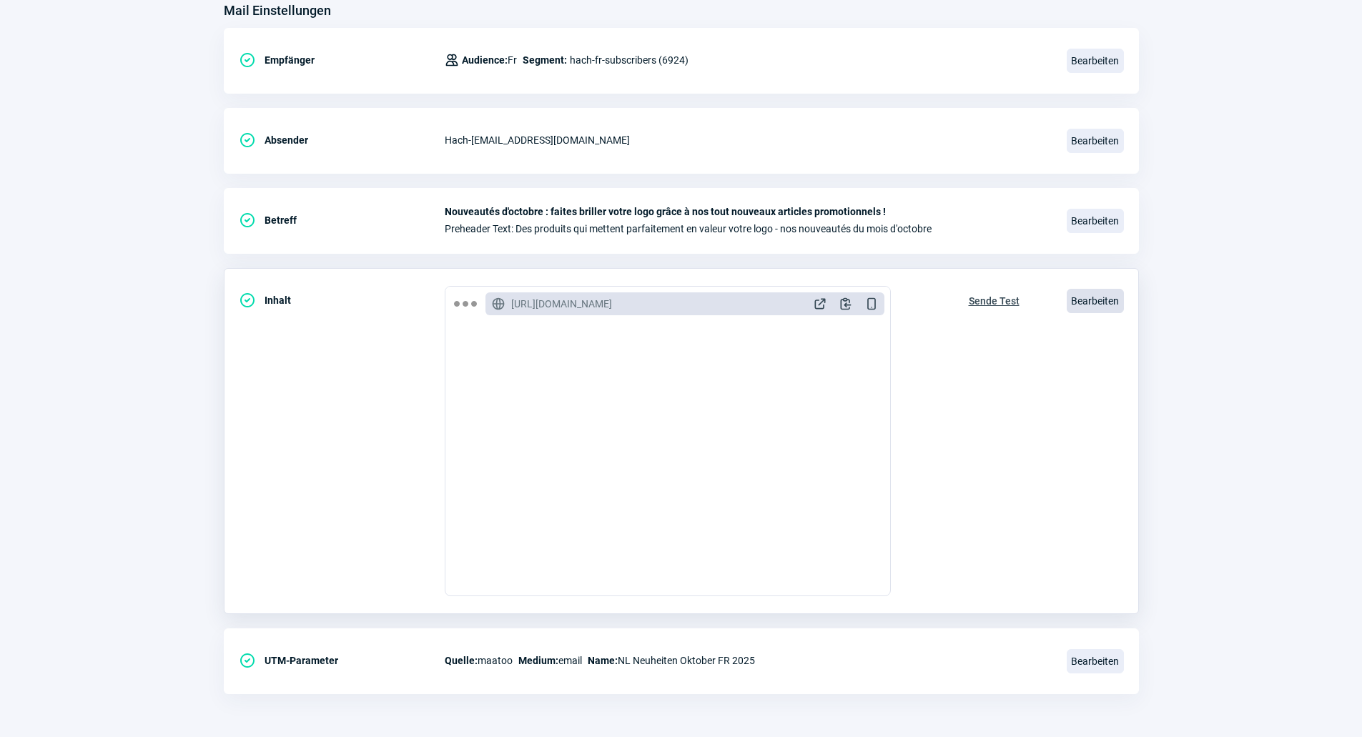
click at [1083, 298] on span "Bearbeiten" at bounding box center [1095, 301] width 57 height 24
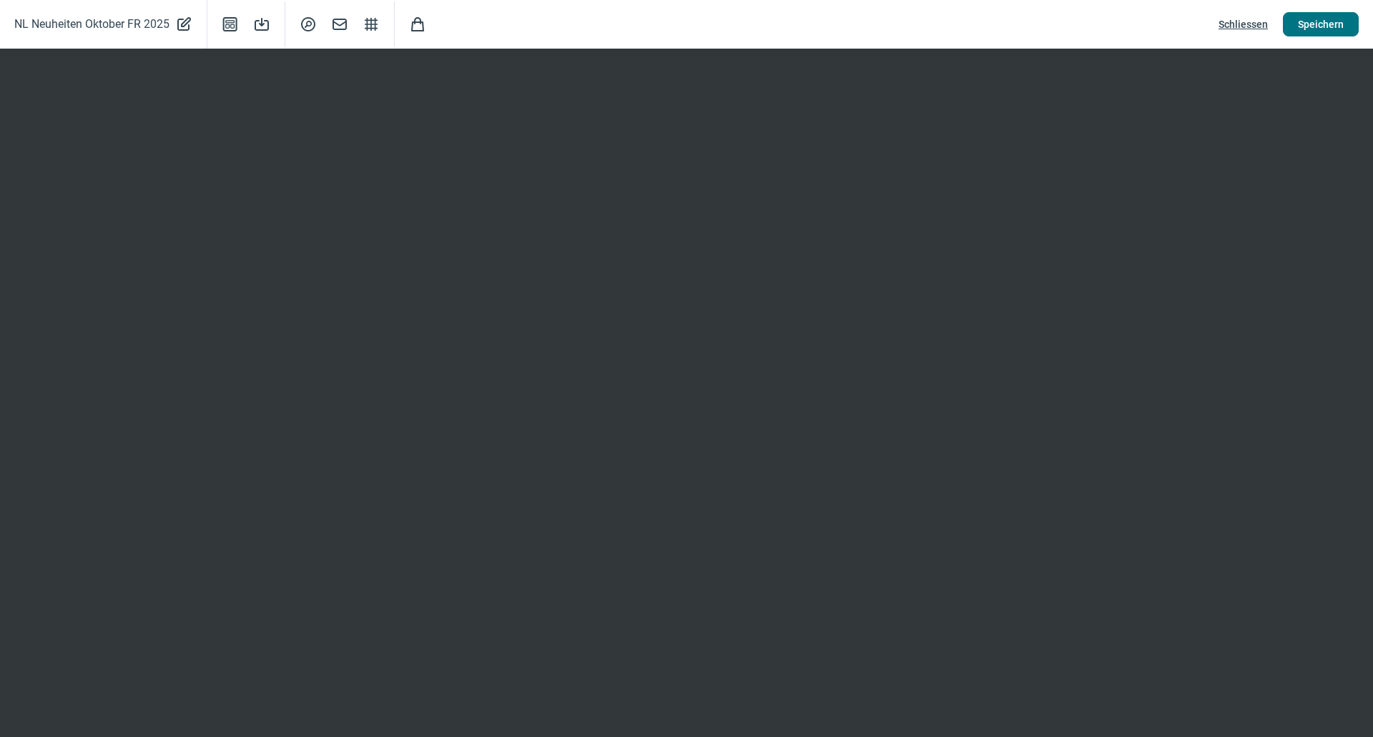
click at [1318, 21] on span "Speichern" at bounding box center [1321, 24] width 46 height 23
click at [1250, 21] on span "Schliessen" at bounding box center [1243, 24] width 49 height 23
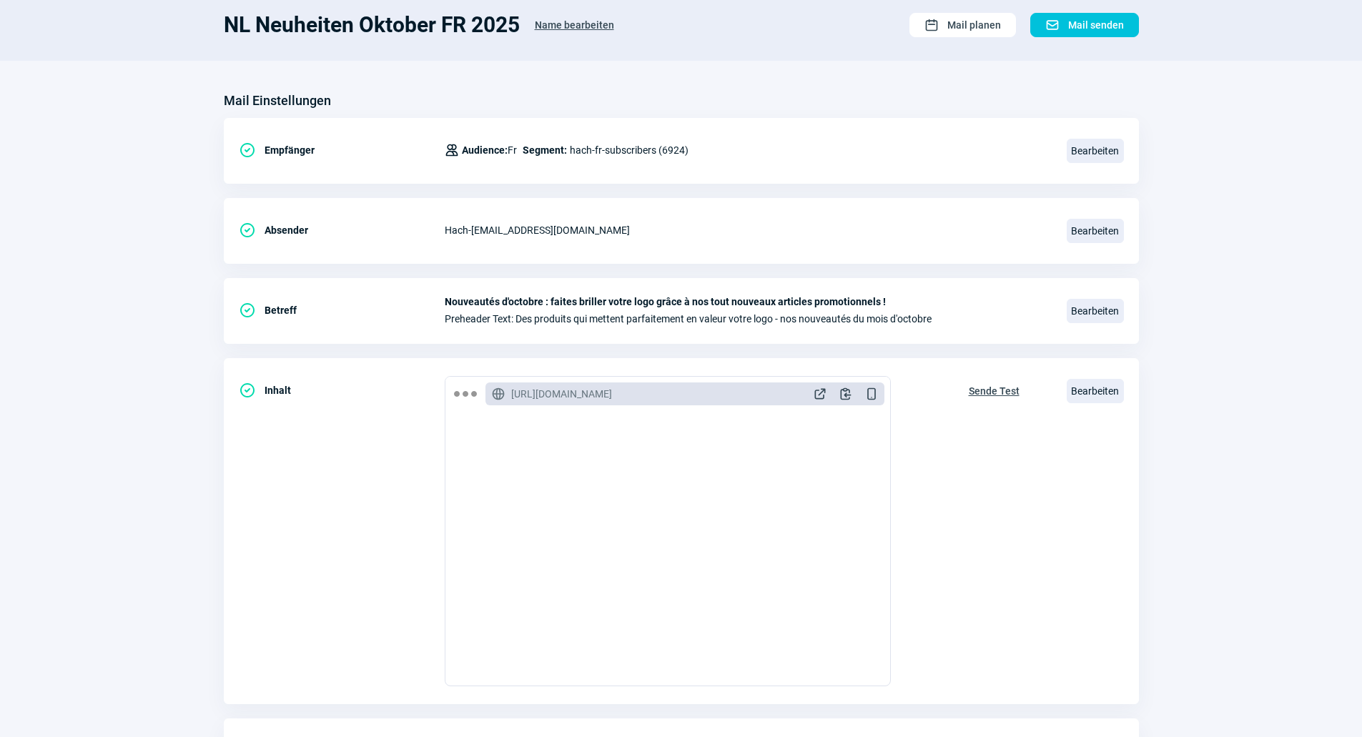
scroll to position [0, 0]
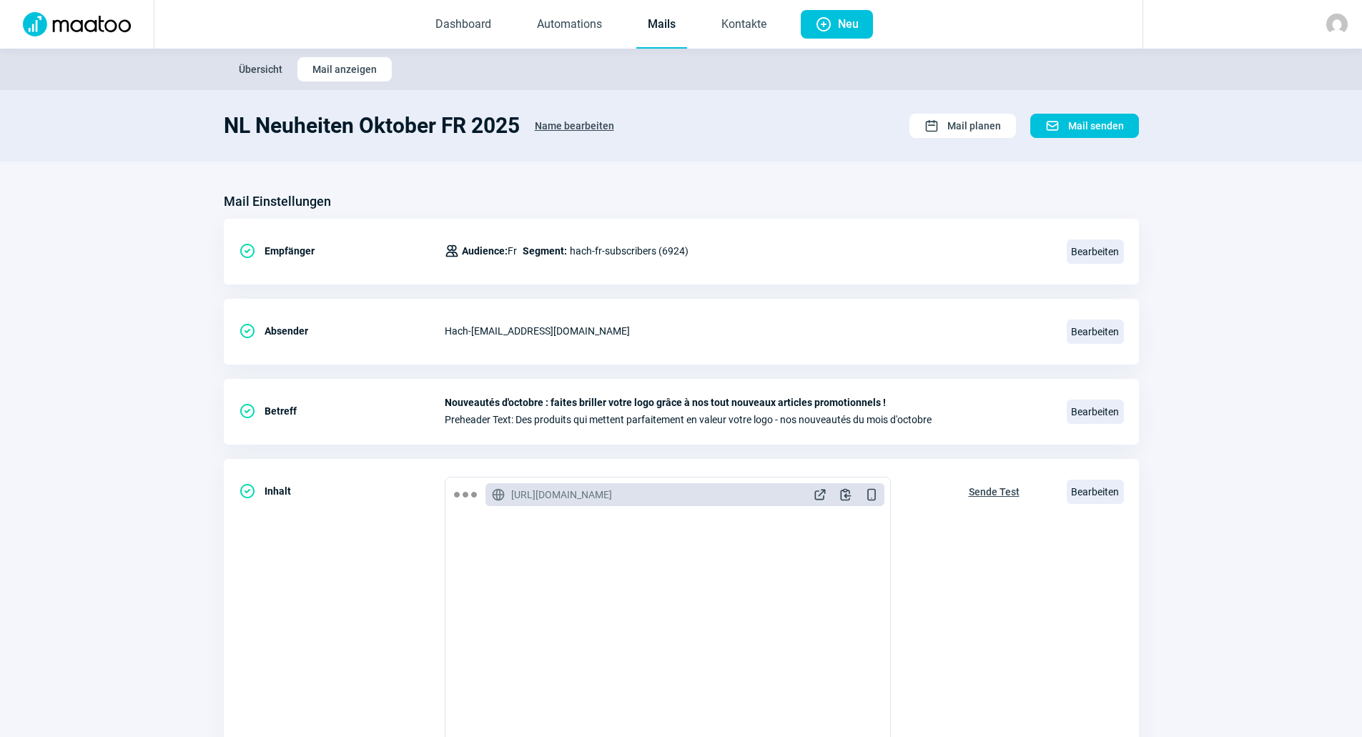
click at [641, 36] on link "Mails" at bounding box center [661, 24] width 51 height 47
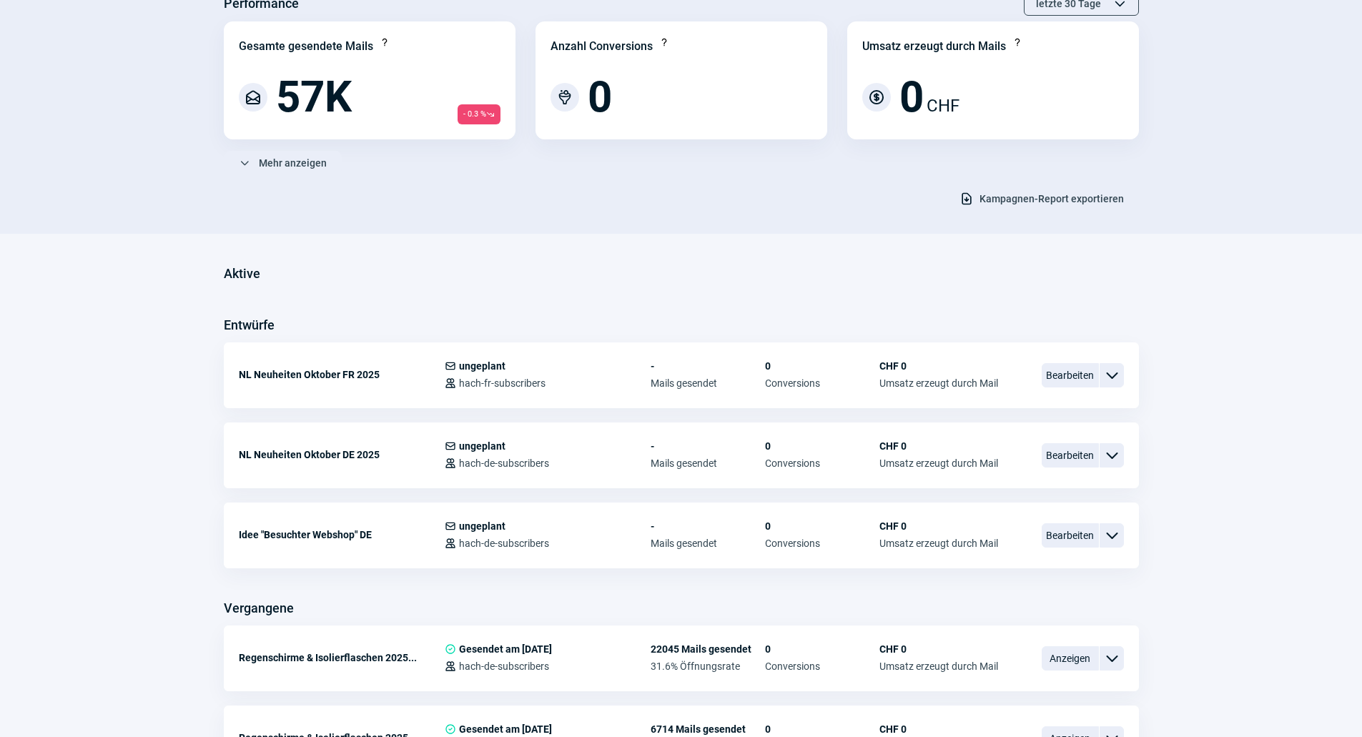
scroll to position [143, 0]
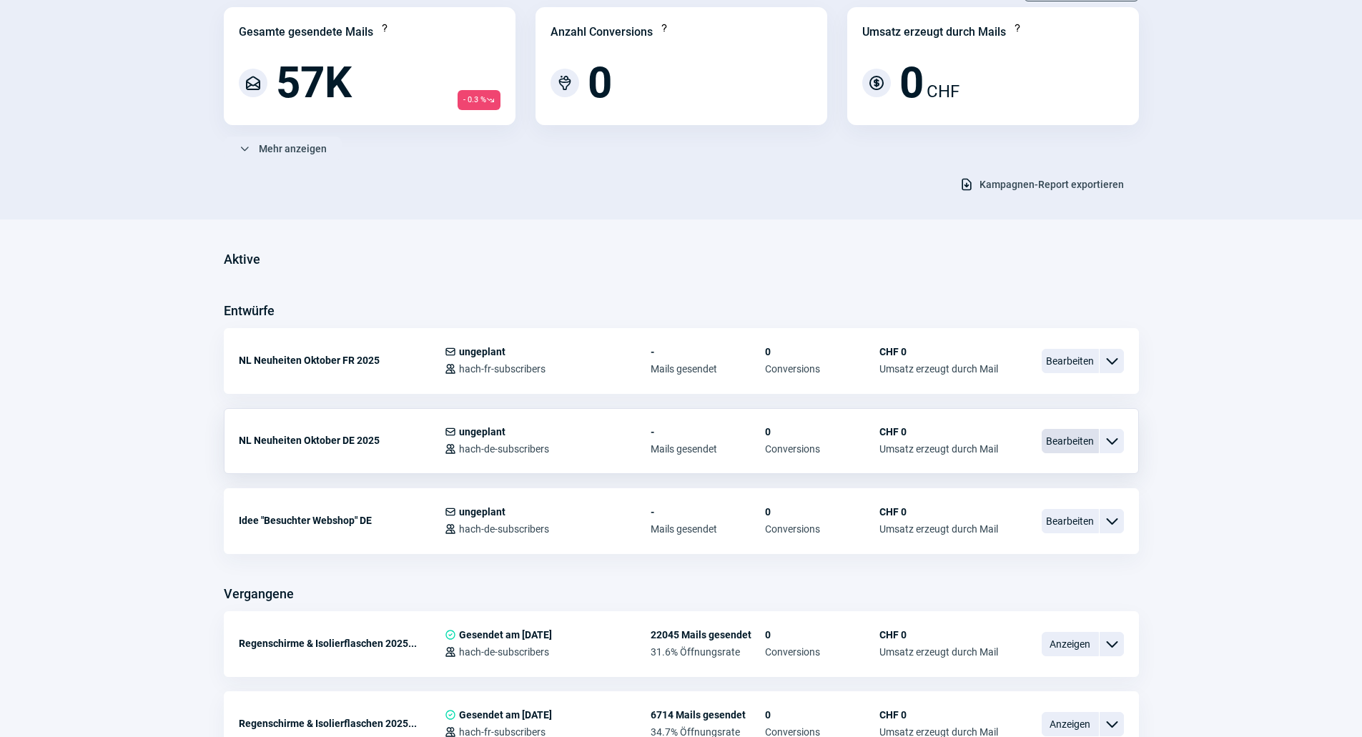
click at [1053, 438] on span "Bearbeiten" at bounding box center [1070, 441] width 57 height 24
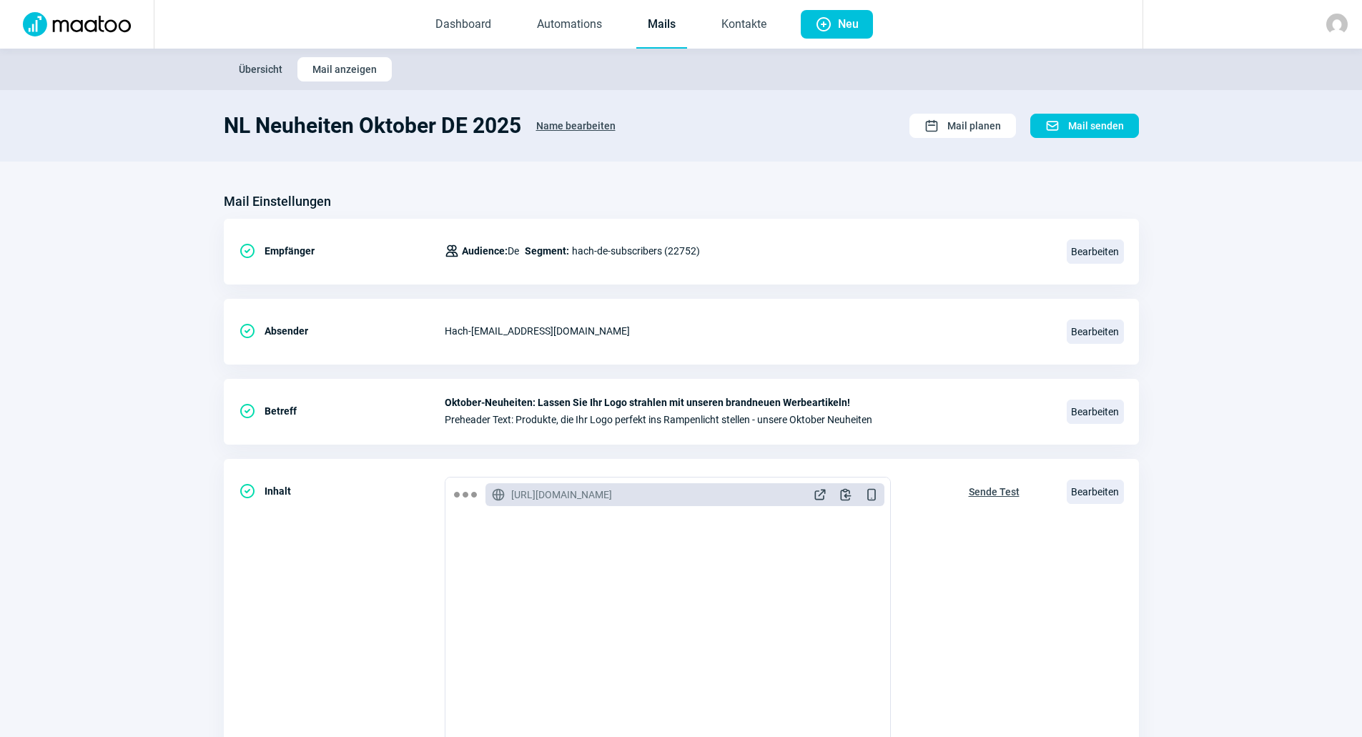
click at [649, 22] on link "Mails" at bounding box center [661, 24] width 51 height 47
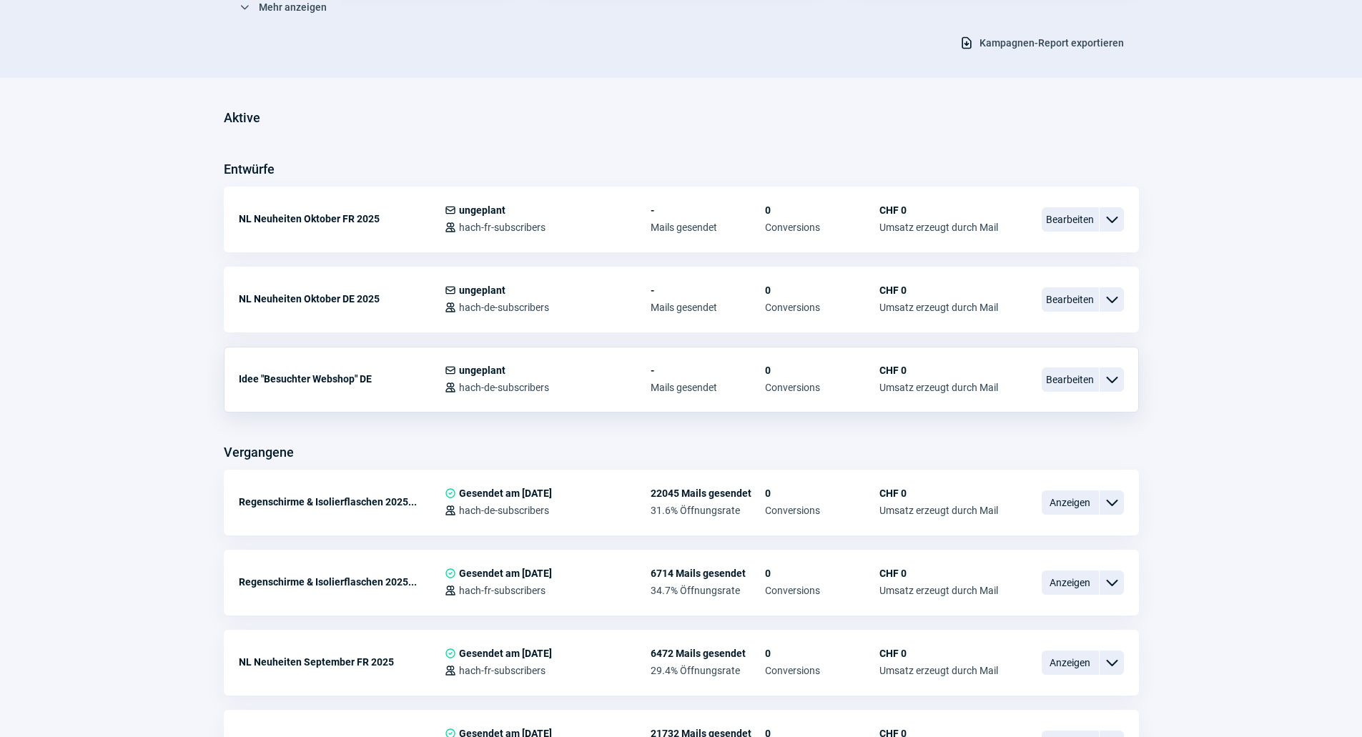
scroll to position [286, 0]
click at [1064, 510] on span "Anzeigen" at bounding box center [1070, 501] width 57 height 24
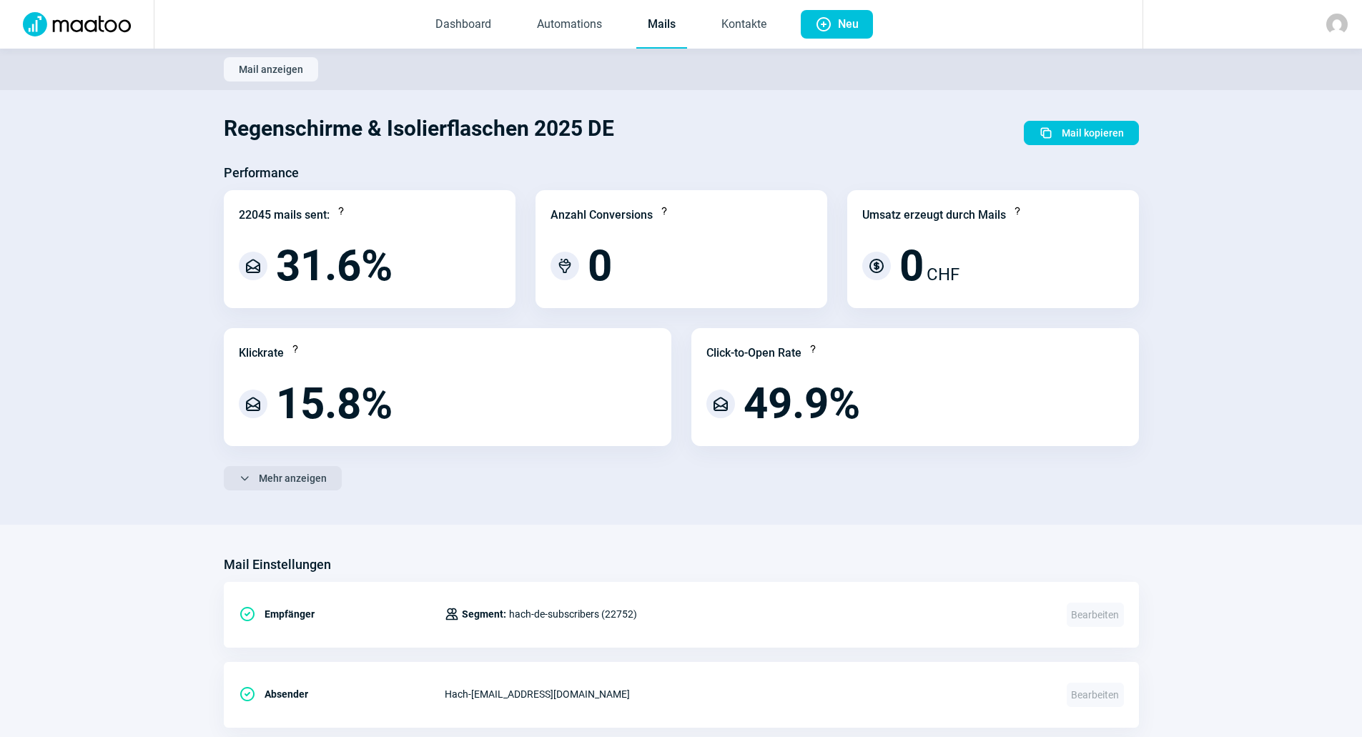
click at [287, 474] on span "Mehr anzeigen" at bounding box center [293, 478] width 68 height 23
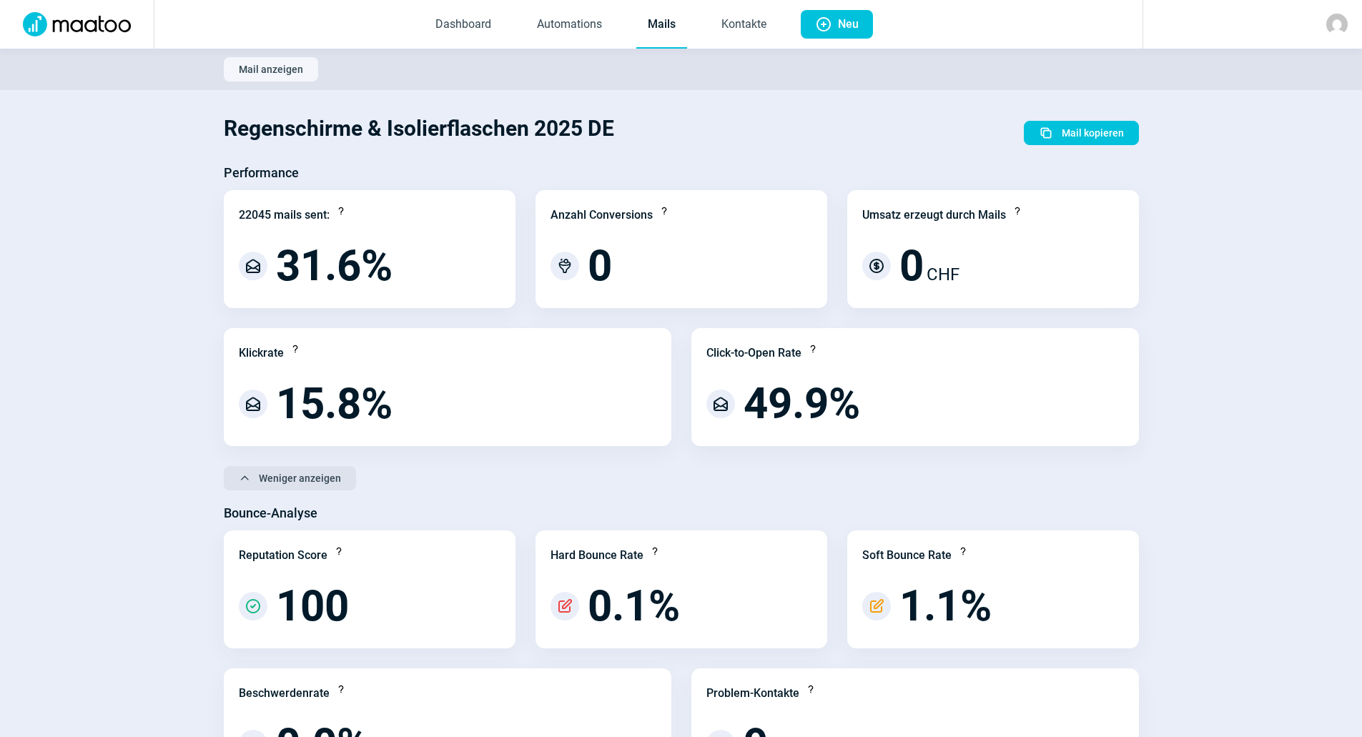
click at [287, 474] on span "Weniger anzeigen" at bounding box center [300, 478] width 82 height 23
